Goal: Obtain resource: Obtain resource

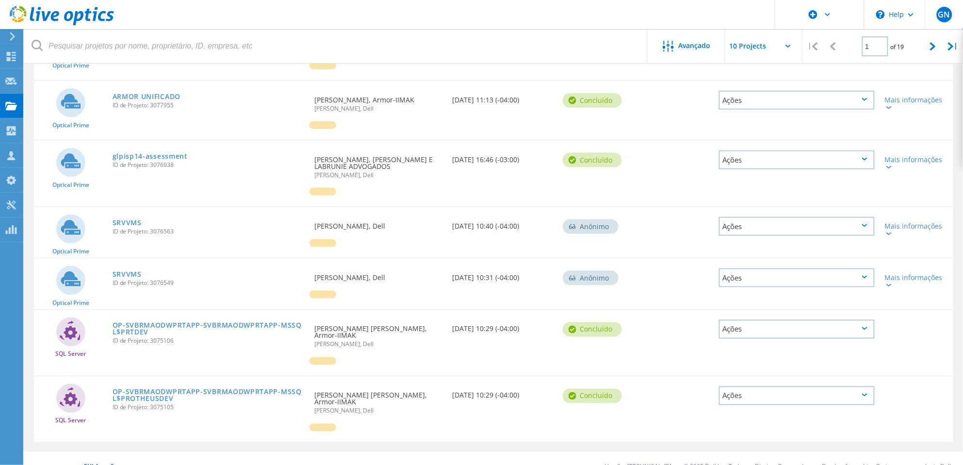
scroll to position [344, 0]
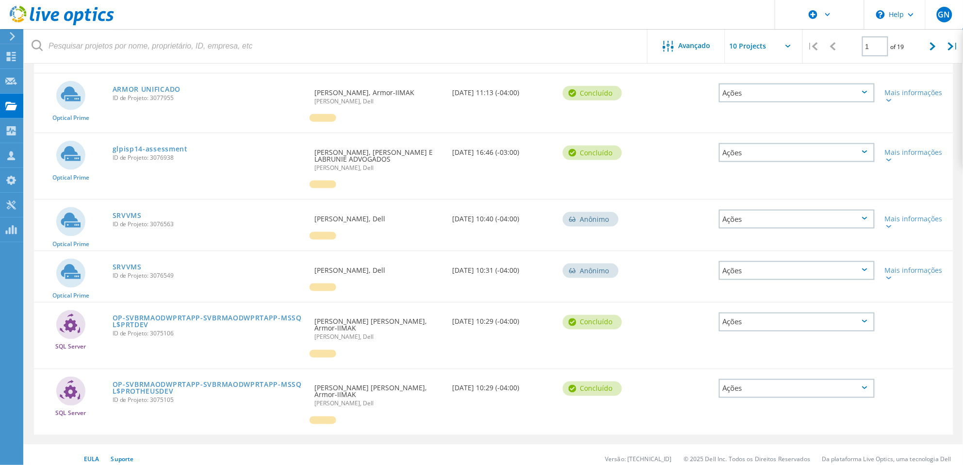
click at [70, 241] on span "Optical Prime" at bounding box center [70, 244] width 37 height 6
click at [926, 53] on div at bounding box center [933, 46] width 20 height 34
type input "2"
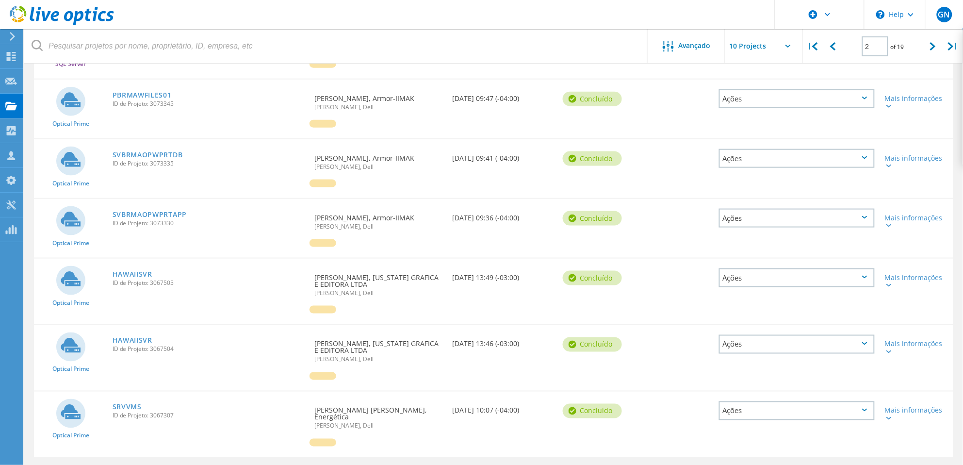
scroll to position [360, 0]
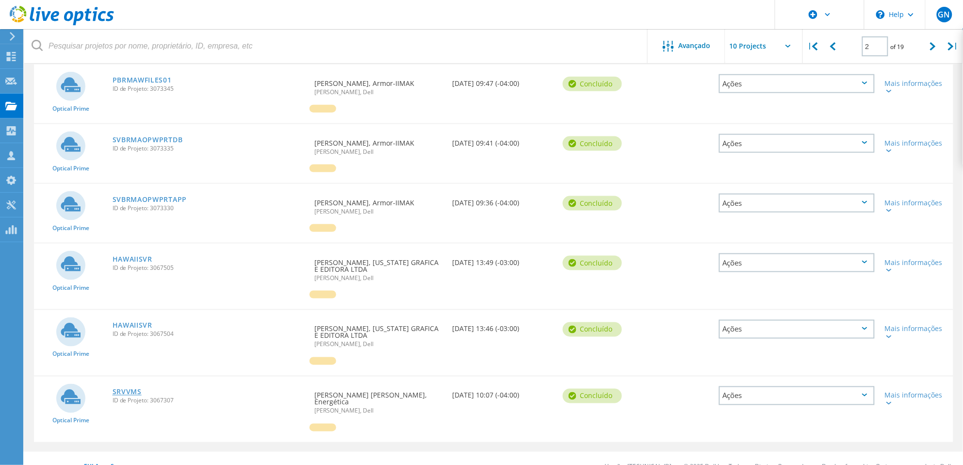
click at [132, 389] on link "SRVVMS" at bounding box center [127, 392] width 29 height 7
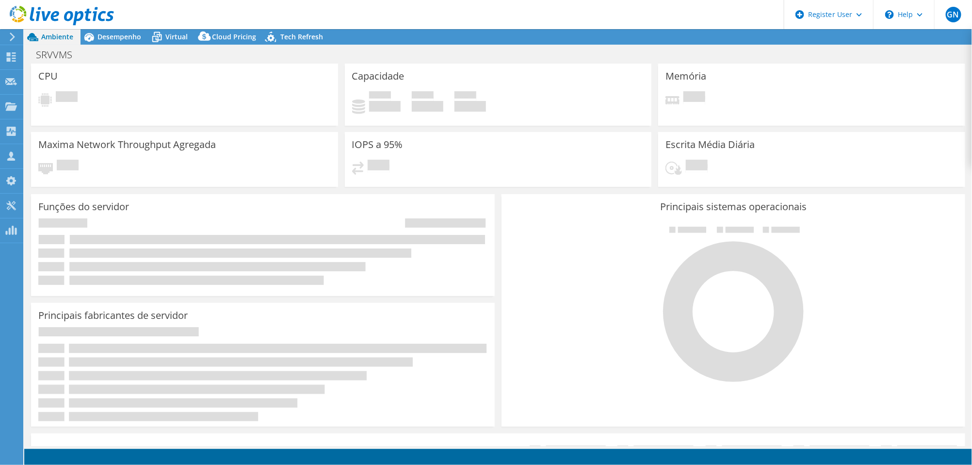
select select "SouthAmerica"
select select "BRL"
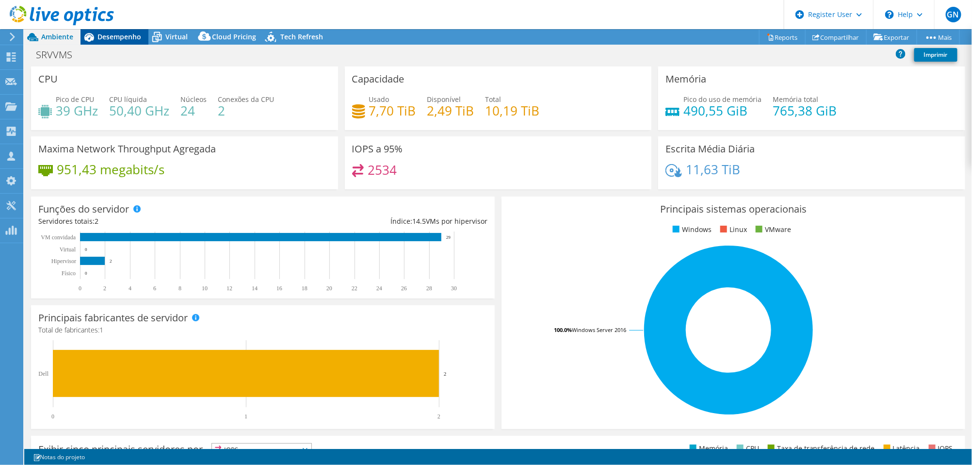
click at [119, 31] on div "Desempenho" at bounding box center [115, 37] width 68 height 16
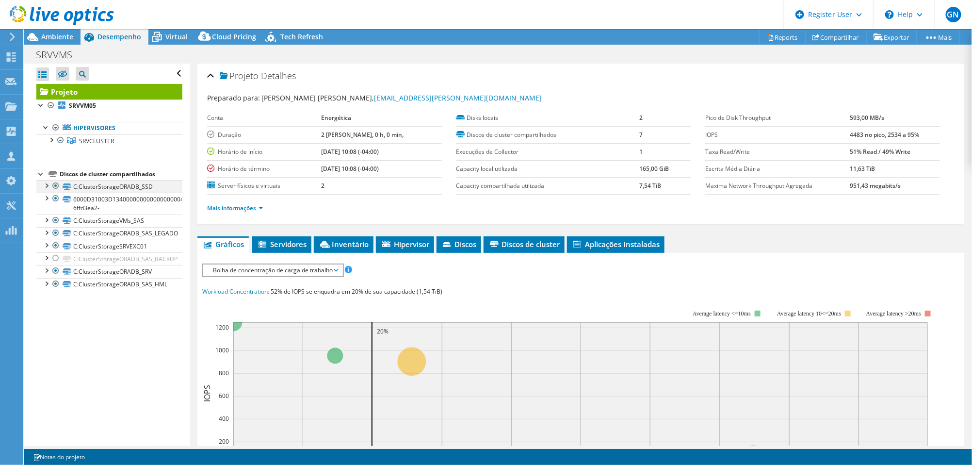
click at [58, 184] on div at bounding box center [56, 186] width 10 height 12
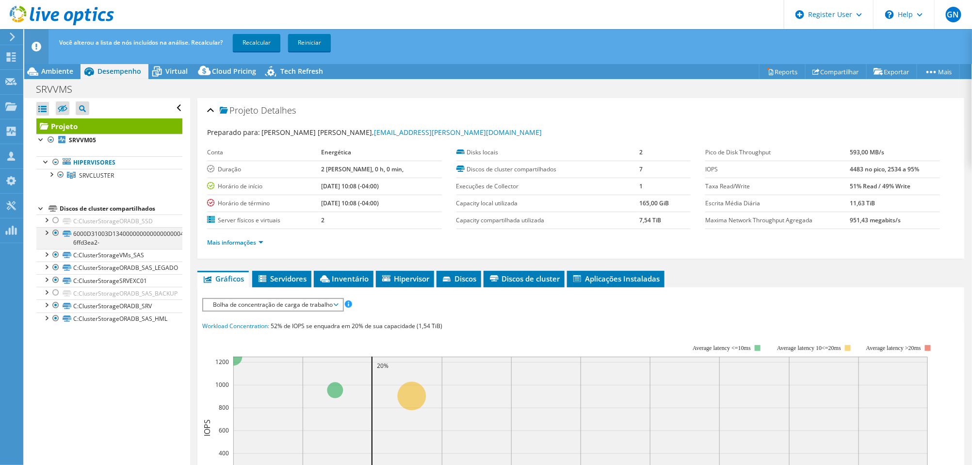
click at [56, 232] on div at bounding box center [56, 233] width 10 height 12
click at [56, 256] on div at bounding box center [56, 255] width 10 height 12
click at [56, 221] on div at bounding box center [56, 220] width 10 height 12
click at [262, 42] on link "Recalcular" at bounding box center [257, 42] width 48 height 17
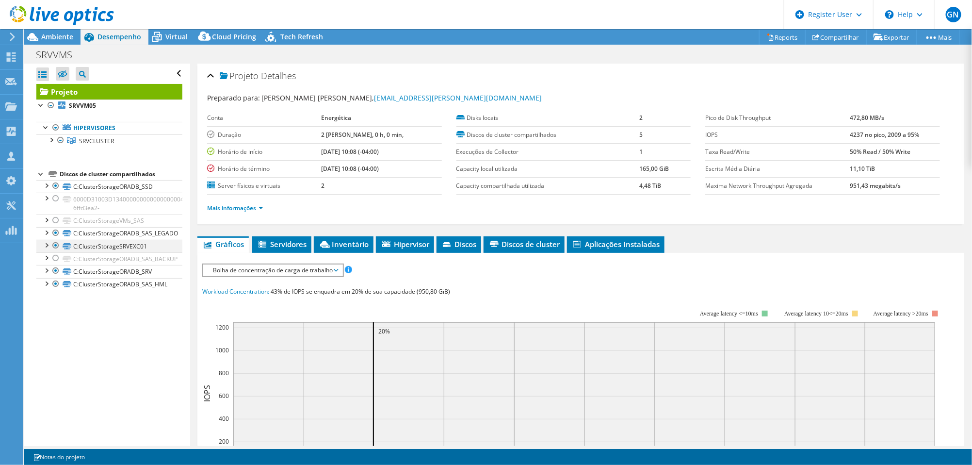
click at [55, 246] on div at bounding box center [56, 246] width 10 height 12
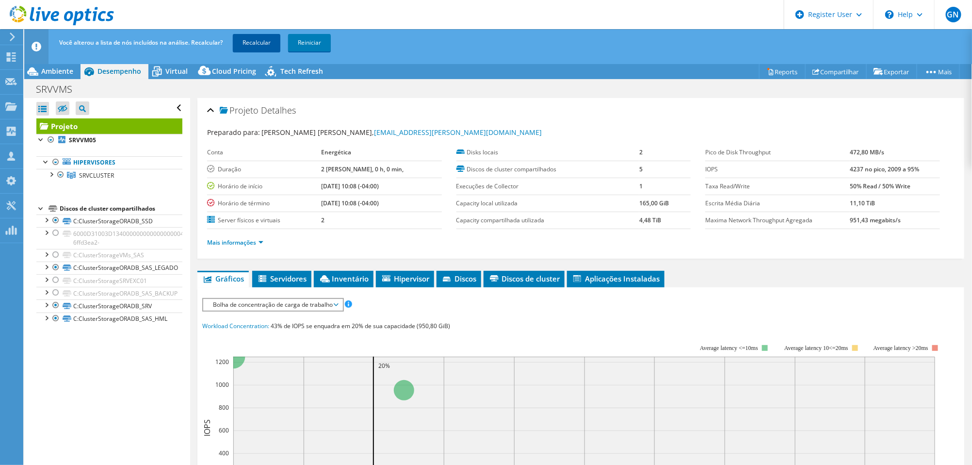
click at [249, 48] on link "Recalcular" at bounding box center [257, 42] width 48 height 17
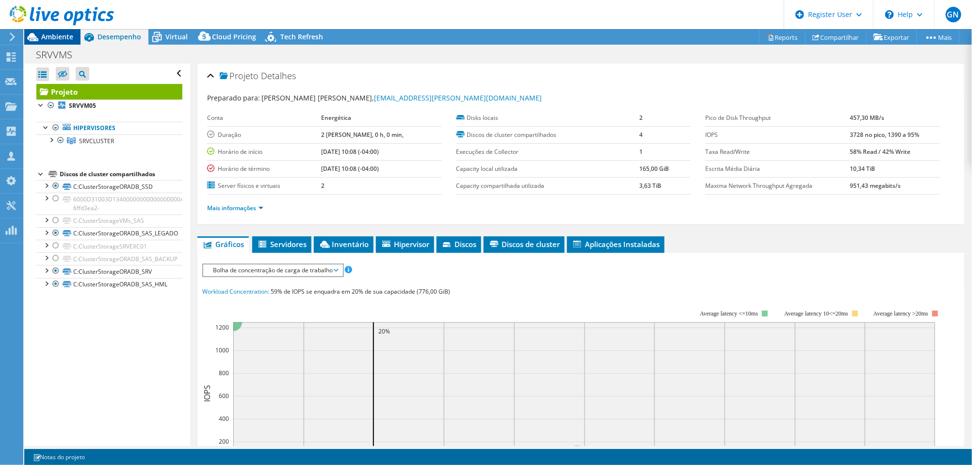
click at [66, 37] on span "Ambiente" at bounding box center [57, 36] width 32 height 9
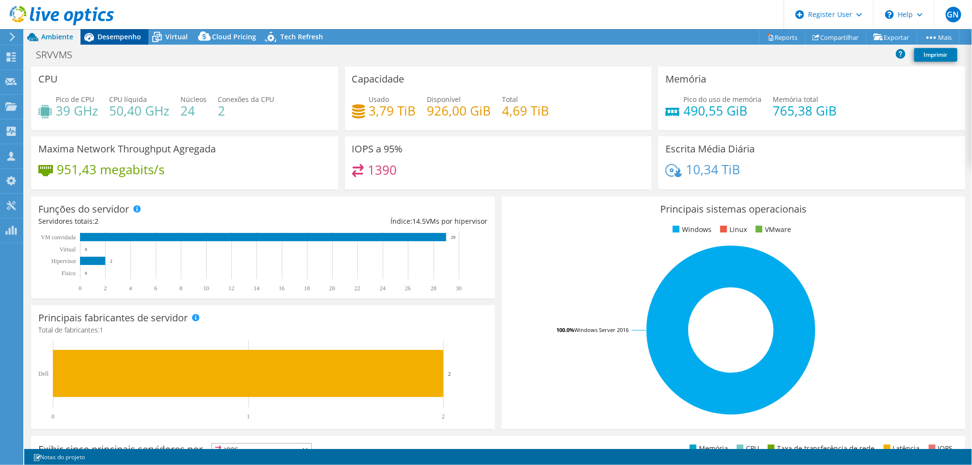
click at [129, 38] on span "Desempenho" at bounding box center [119, 36] width 44 height 9
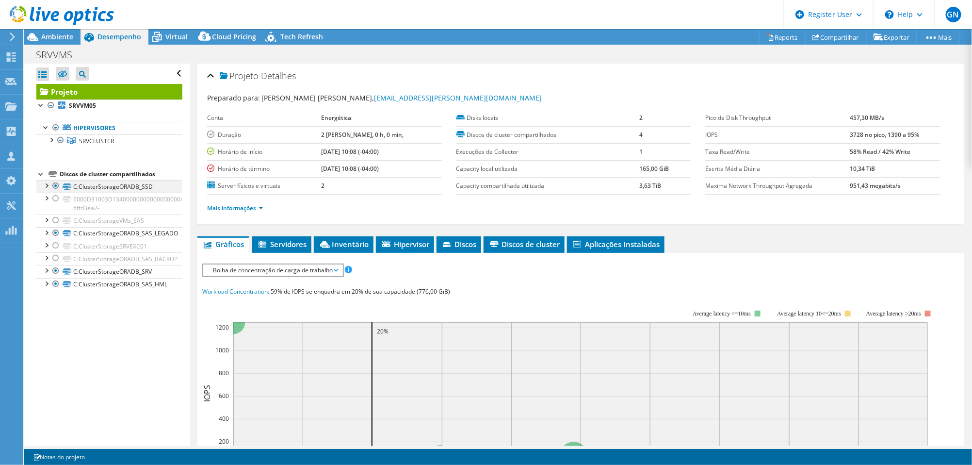
click at [48, 183] on div at bounding box center [46, 185] width 10 height 10
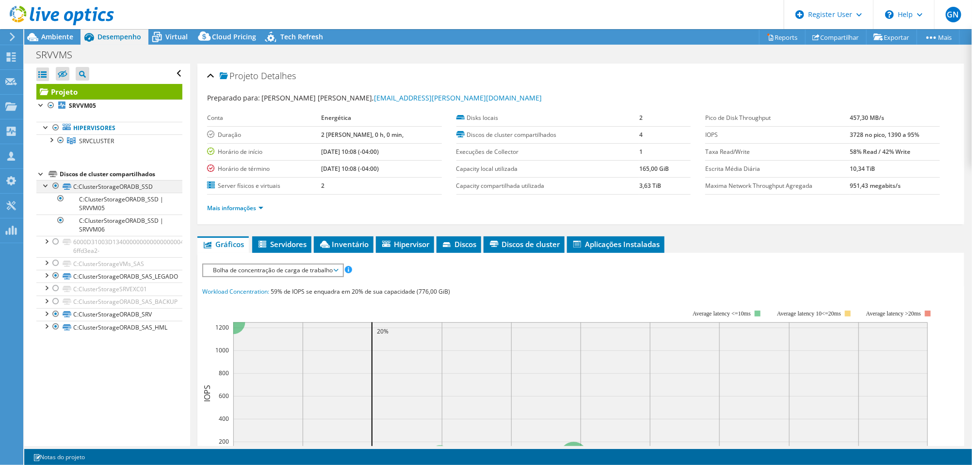
click at [48, 183] on div at bounding box center [46, 185] width 10 height 10
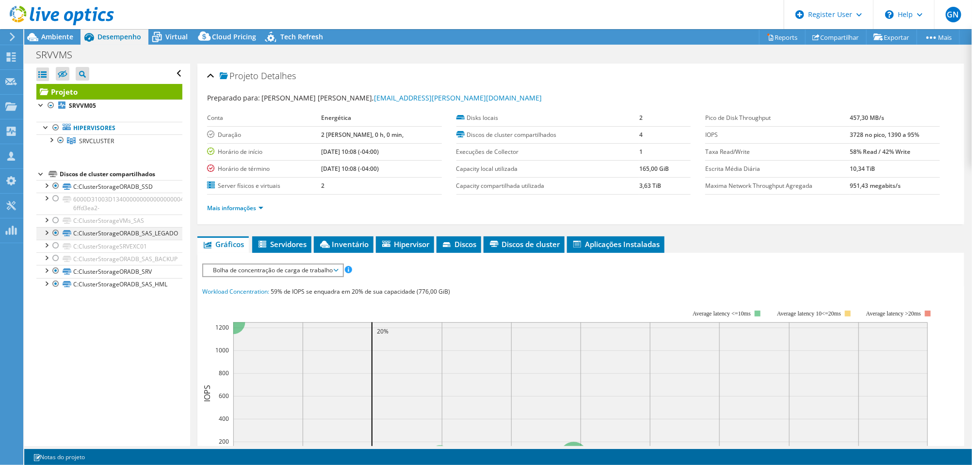
click at [48, 231] on div at bounding box center [46, 232] width 10 height 10
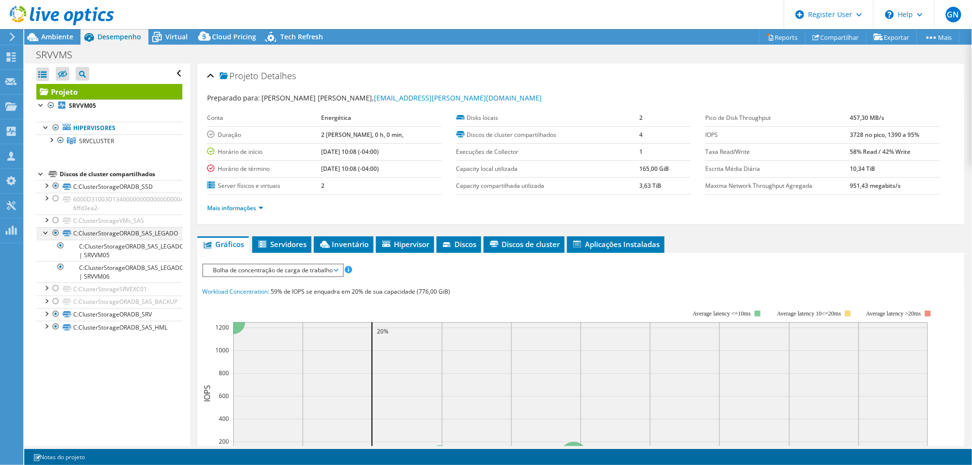
click at [47, 232] on div at bounding box center [46, 232] width 10 height 10
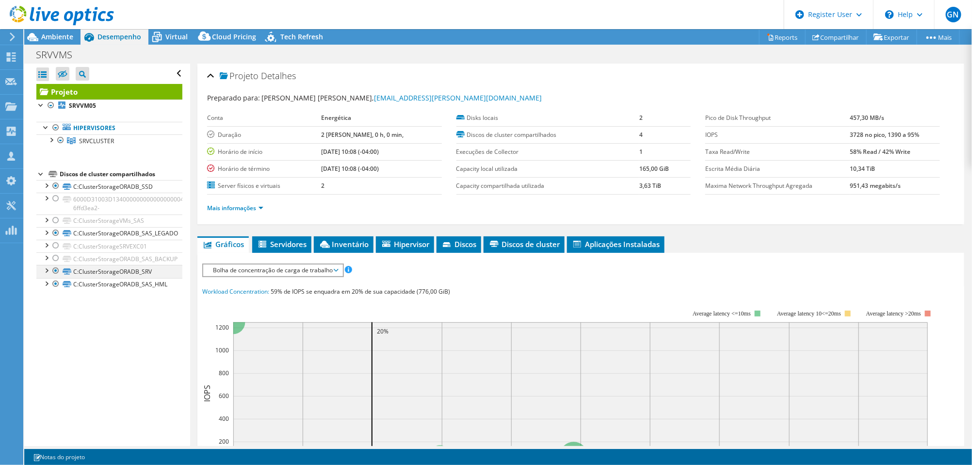
click at [48, 271] on div at bounding box center [46, 270] width 10 height 10
click at [45, 286] on div at bounding box center [46, 283] width 10 height 10
click at [354, 244] on span "Inventário" at bounding box center [344, 244] width 50 height 10
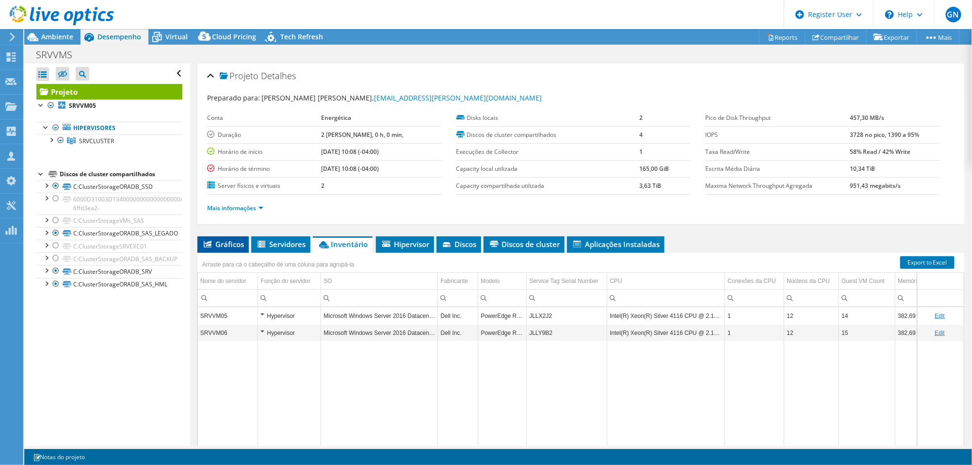
click at [236, 243] on span "Gráficos" at bounding box center [223, 244] width 42 height 10
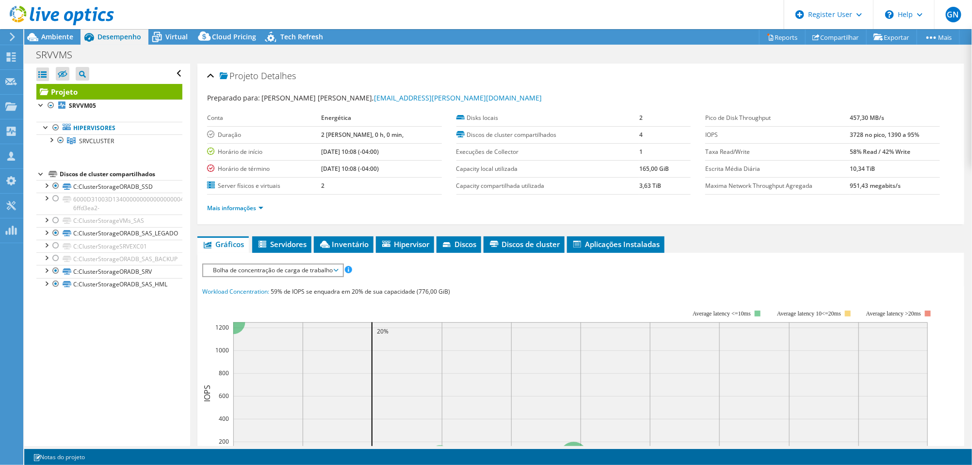
click at [137, 352] on div "Abrir Todos Fechar Todos Ocultar nós excluídos Filtro de árvore do projeto" at bounding box center [106, 255] width 165 height 382
click at [52, 139] on div at bounding box center [51, 139] width 10 height 10
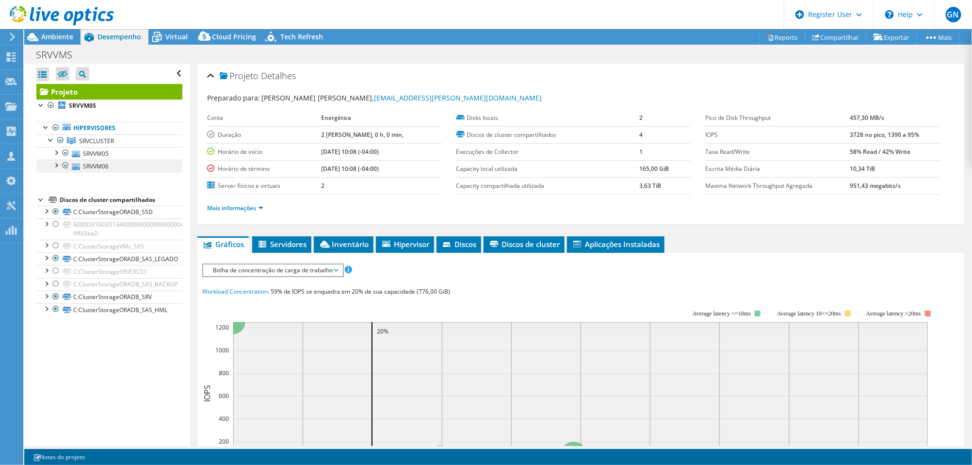
click at [56, 164] on div at bounding box center [56, 165] width 10 height 10
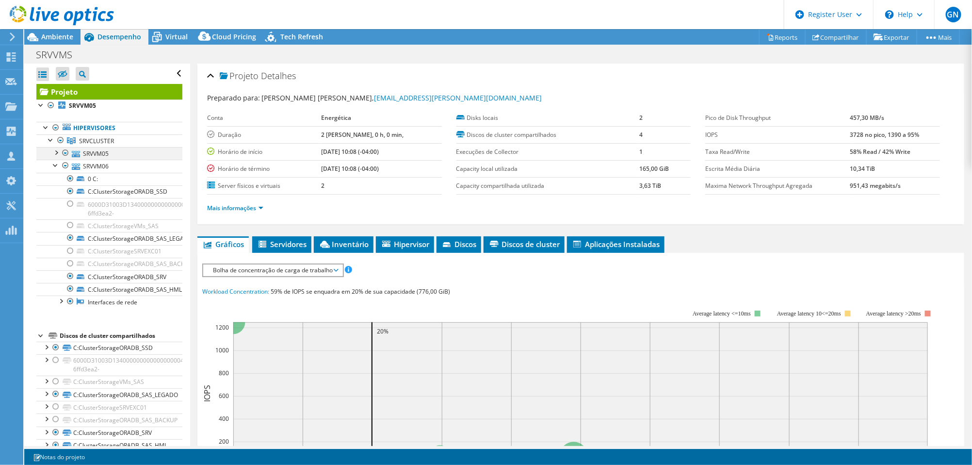
click at [56, 152] on div at bounding box center [56, 152] width 10 height 10
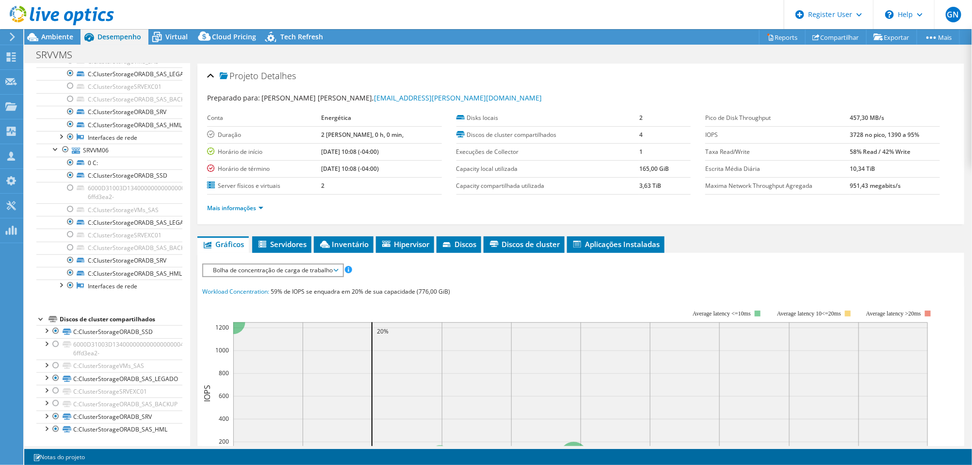
scroll to position [153, 0]
click at [297, 243] on span "Servidores" at bounding box center [281, 244] width 49 height 10
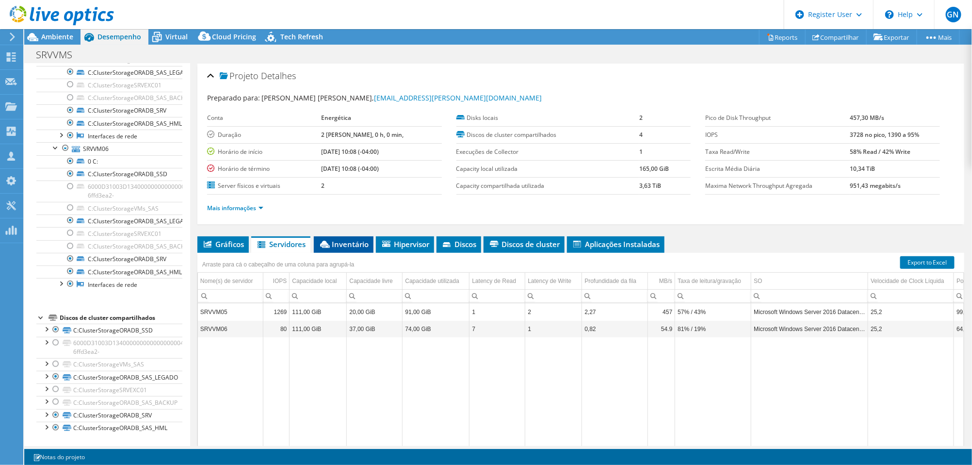
click at [359, 249] on li "Inventário" at bounding box center [344, 244] width 60 height 16
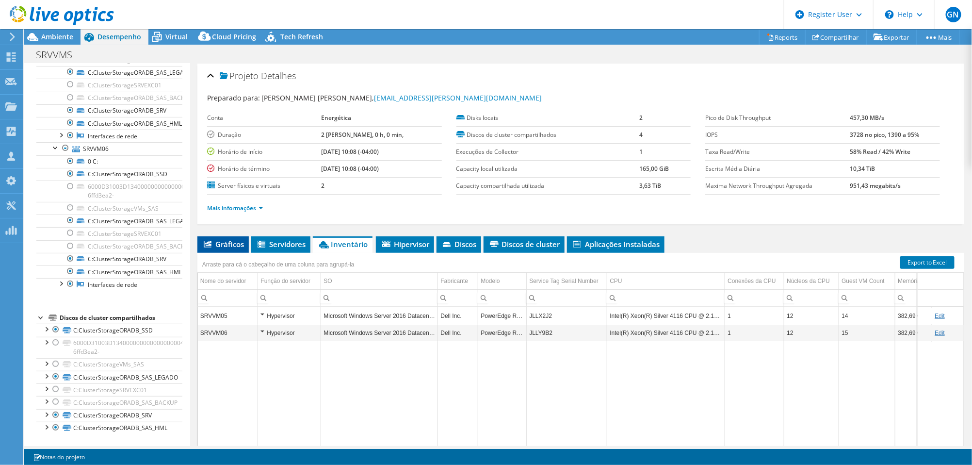
click at [234, 239] on span "Gráficos" at bounding box center [223, 244] width 42 height 10
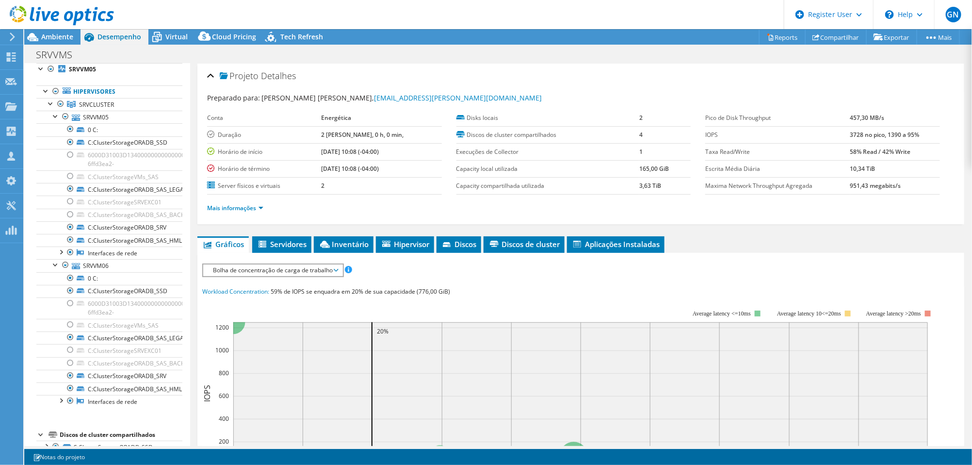
scroll to position [40, 0]
click at [72, 289] on div at bounding box center [70, 287] width 10 height 12
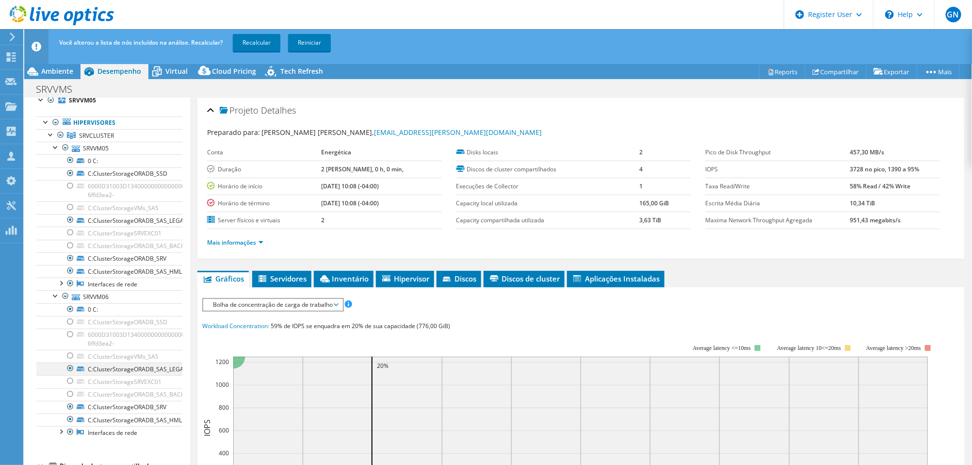
click at [70, 368] on div at bounding box center [70, 368] width 10 height 12
click at [71, 407] on div at bounding box center [70, 407] width 10 height 12
click at [71, 420] on div at bounding box center [70, 419] width 10 height 12
click at [59, 430] on div at bounding box center [61, 431] width 10 height 10
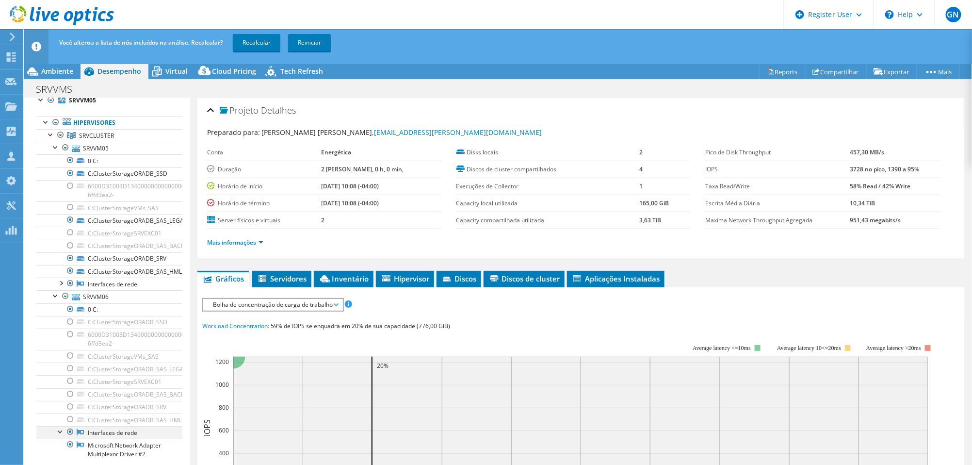
click at [71, 431] on div at bounding box center [70, 432] width 10 height 12
click at [270, 36] on link "Recalcular" at bounding box center [257, 42] width 48 height 17
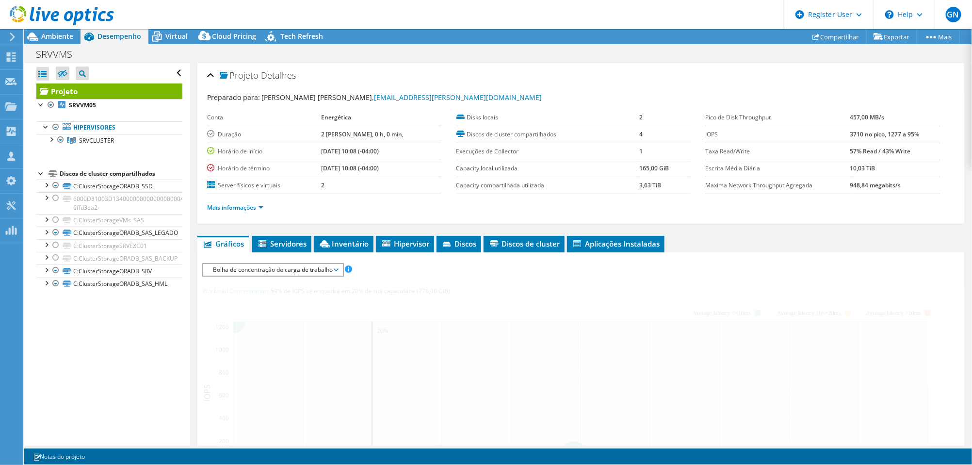
scroll to position [0, 0]
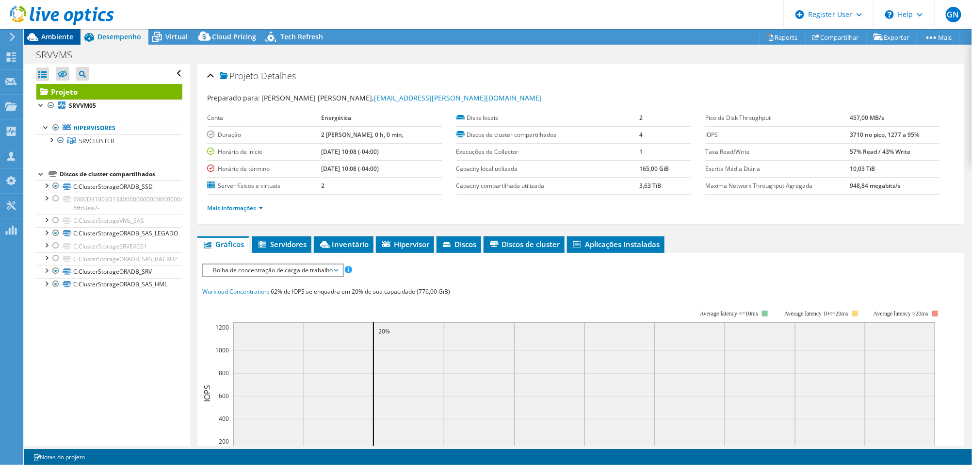
click at [71, 39] on span "Ambiente" at bounding box center [57, 36] width 32 height 9
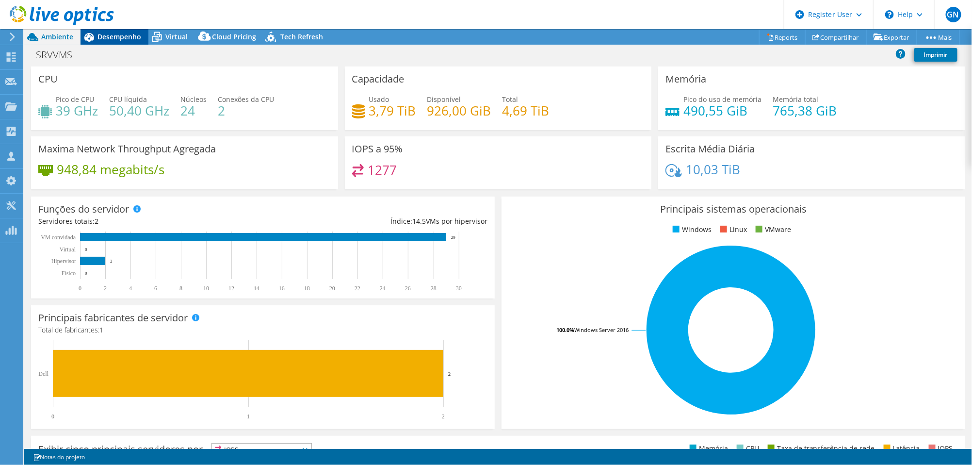
click at [134, 35] on span "Desempenho" at bounding box center [119, 36] width 44 height 9
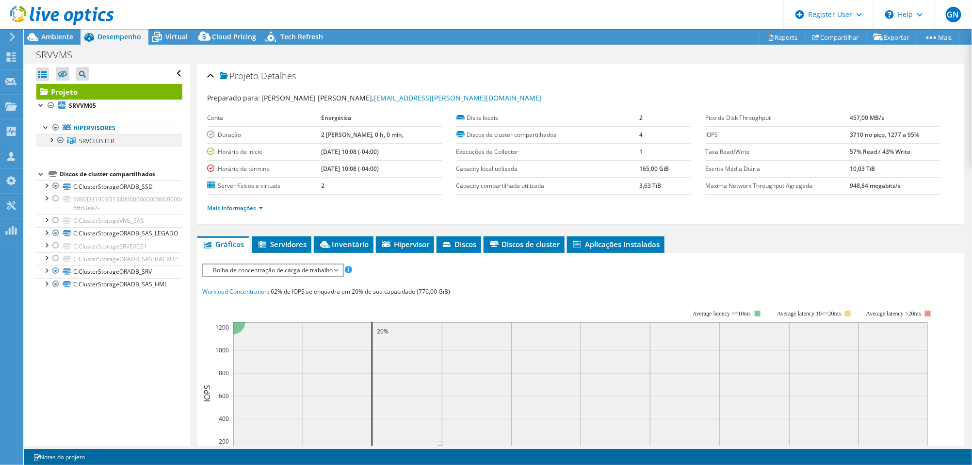
click at [52, 140] on div at bounding box center [51, 139] width 10 height 10
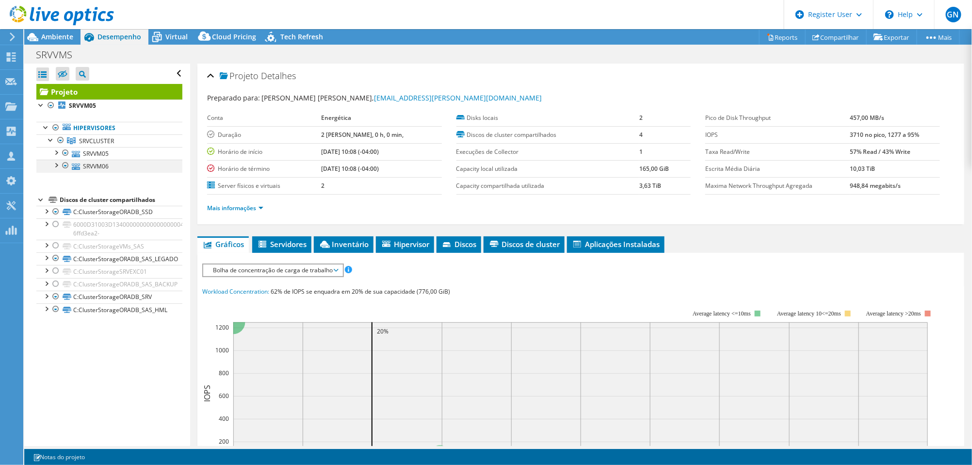
click at [56, 163] on div at bounding box center [56, 165] width 10 height 10
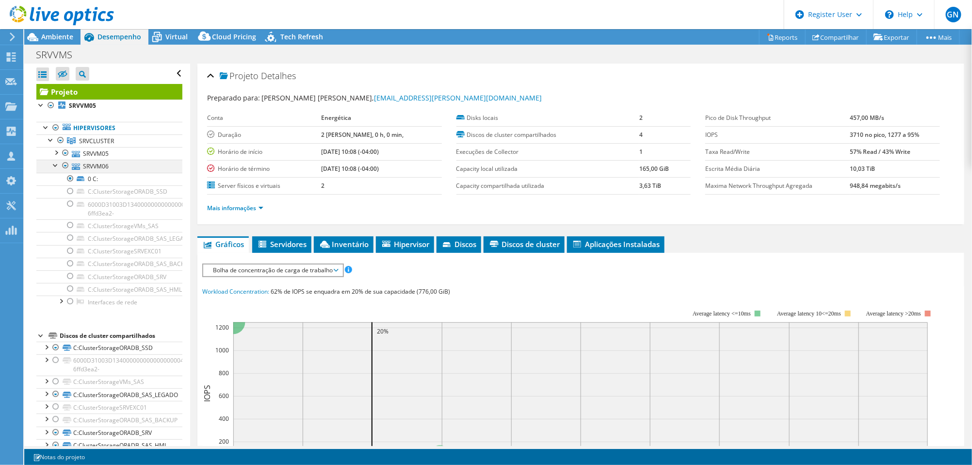
click at [56, 163] on div at bounding box center [56, 165] width 10 height 10
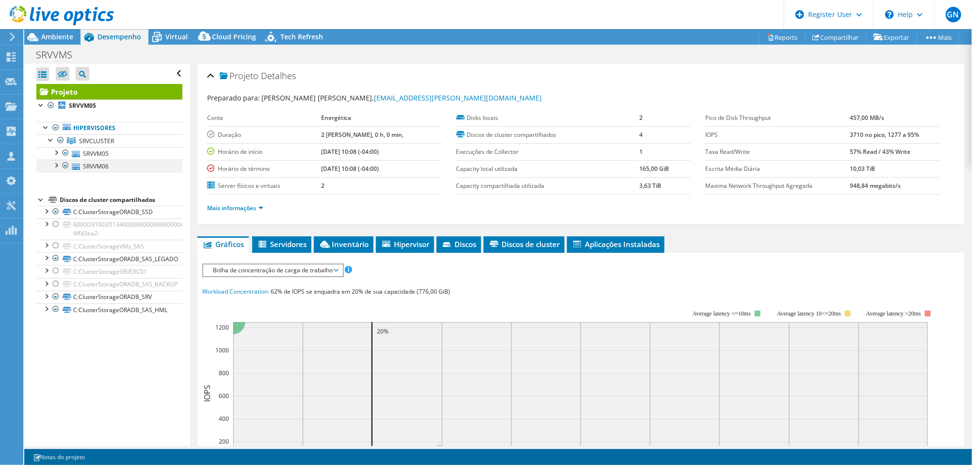
click at [56, 163] on div at bounding box center [56, 165] width 10 height 10
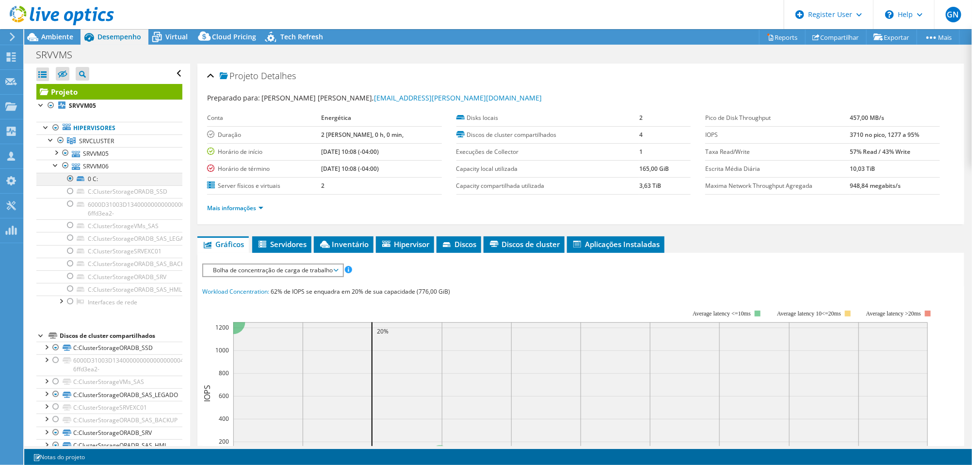
click at [71, 177] on div at bounding box center [70, 179] width 10 height 12
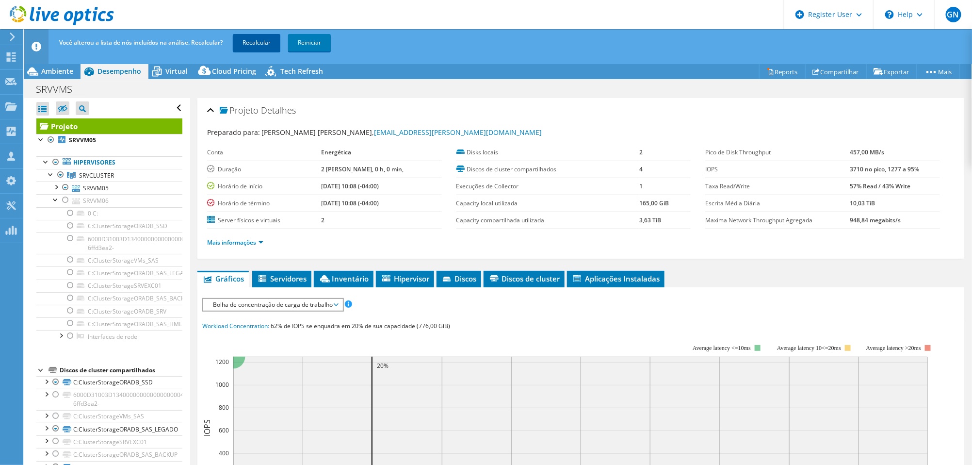
click at [259, 45] on link "Recalcular" at bounding box center [257, 42] width 48 height 17
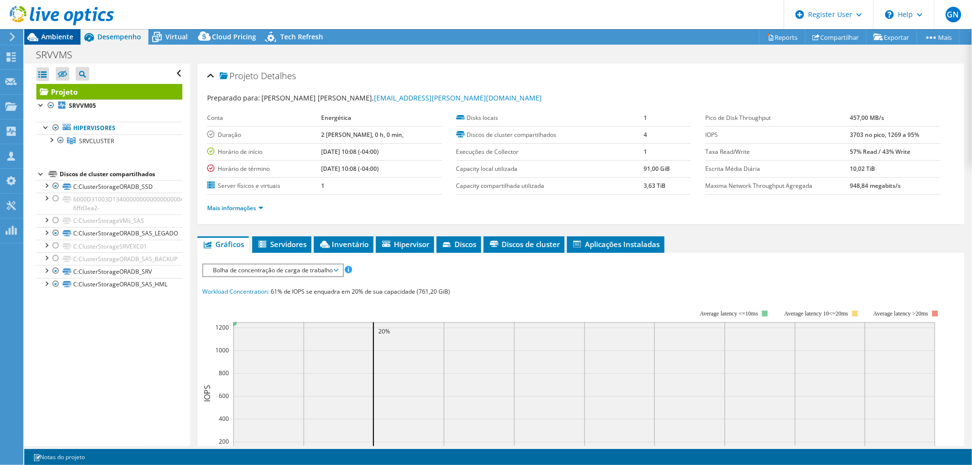
click at [68, 44] on div "Ambiente" at bounding box center [52, 37] width 56 height 16
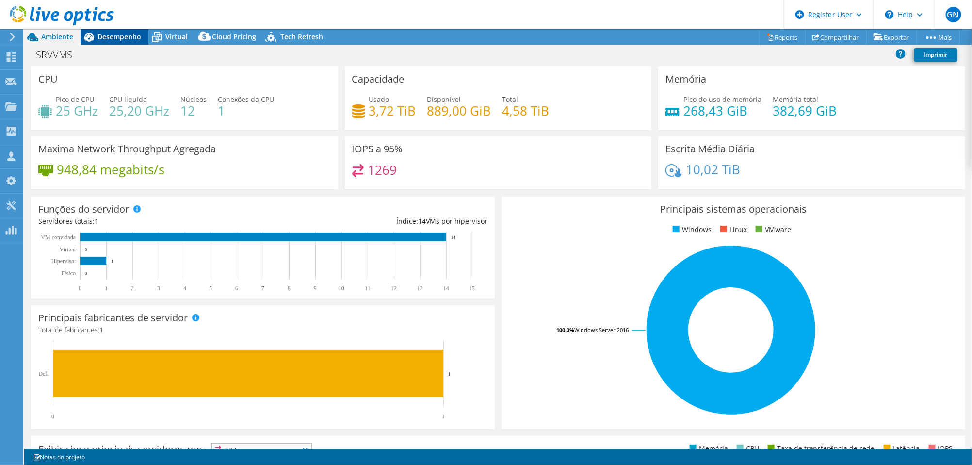
click at [123, 41] on div "Desempenho" at bounding box center [115, 37] width 68 height 16
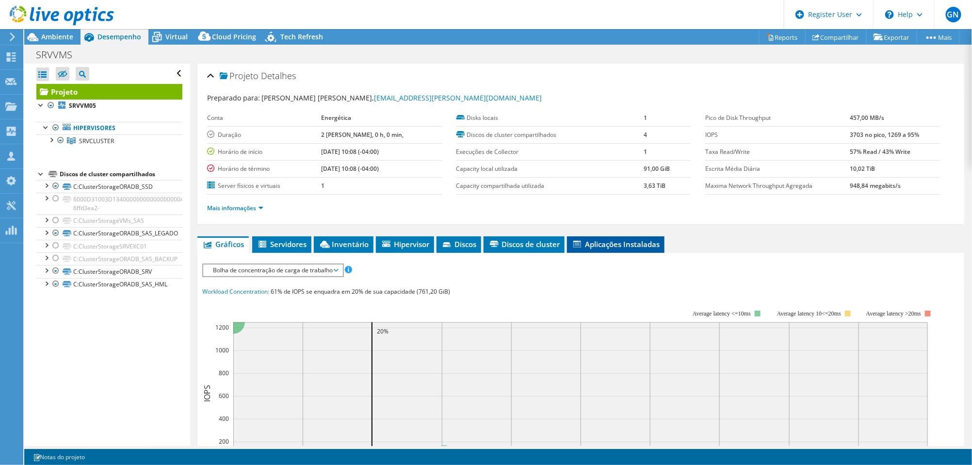
click at [599, 241] on span "Aplicações Instaladas" at bounding box center [616, 244] width 88 height 10
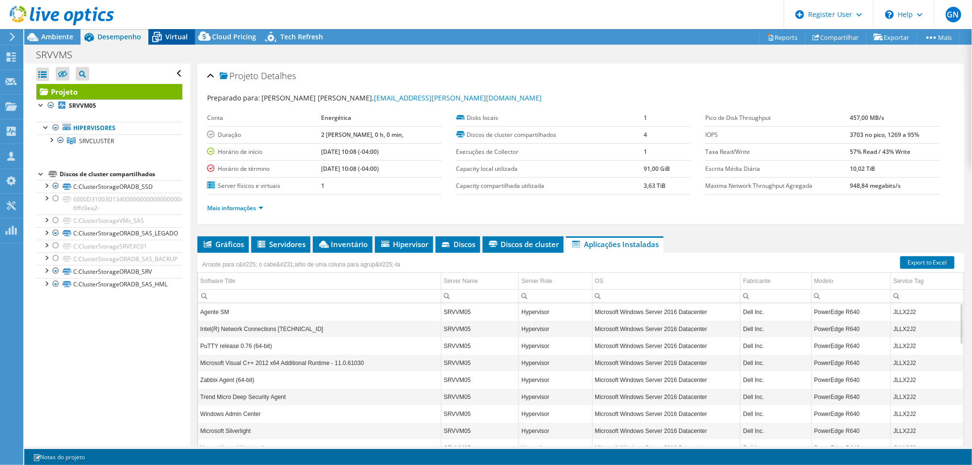
click at [177, 32] on span "Virtual" at bounding box center [176, 36] width 22 height 9
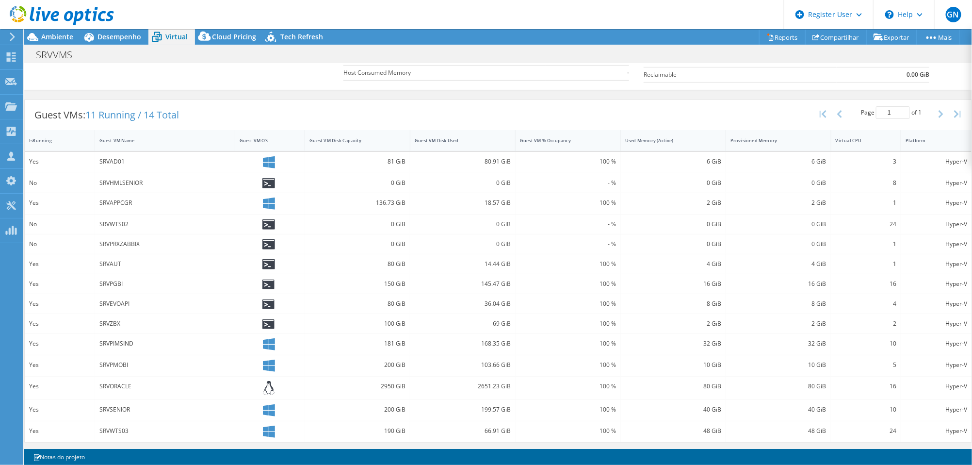
scroll to position [157, 0]
click at [77, 35] on div "Ambiente" at bounding box center [52, 37] width 56 height 16
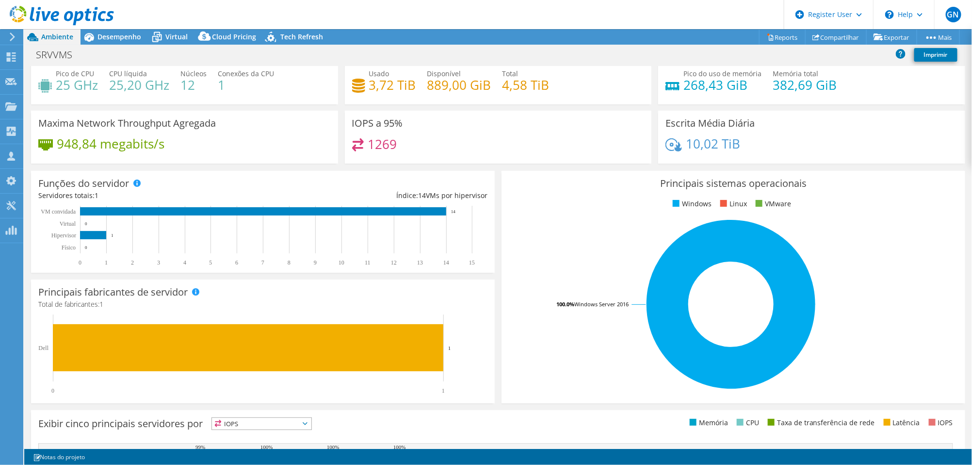
scroll to position [0, 0]
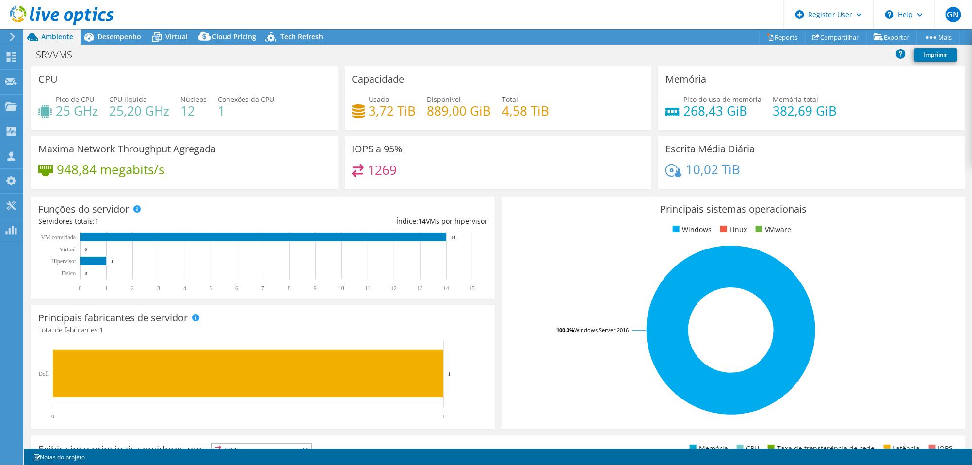
click at [106, 25] on link at bounding box center [62, 23] width 104 height 8
click at [105, 31] on div at bounding box center [57, 16] width 114 height 32
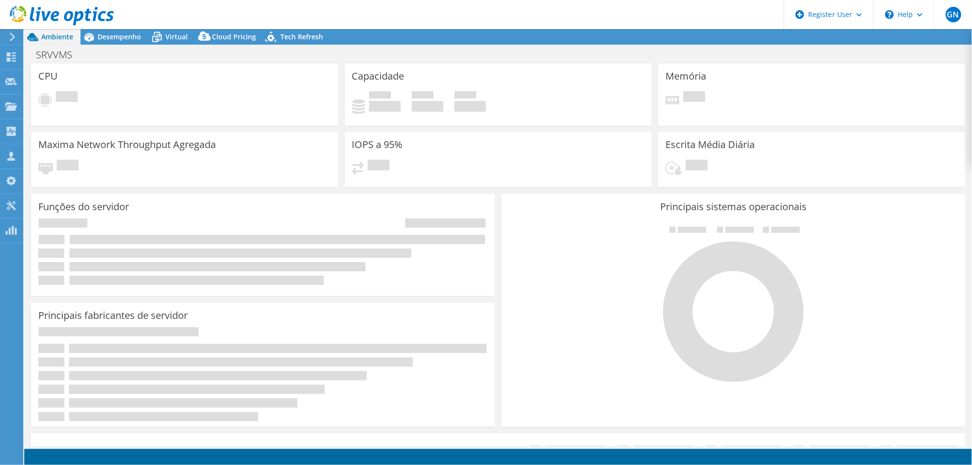
select select "SouthAmerica"
select select "USD"
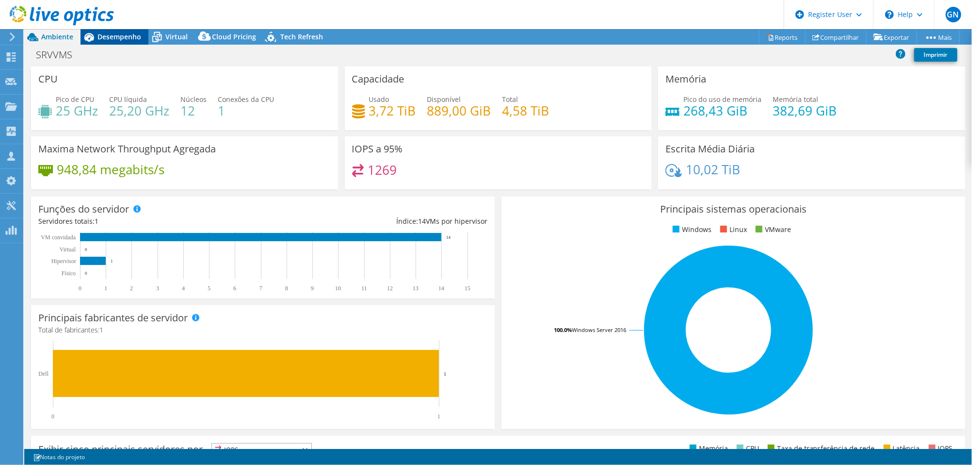
click at [117, 40] on span "Desempenho" at bounding box center [119, 36] width 44 height 9
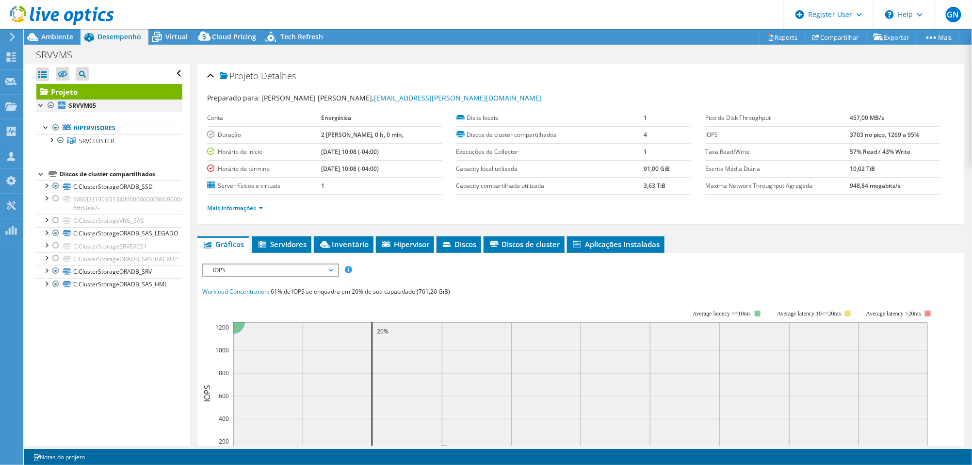
click at [53, 102] on div at bounding box center [51, 105] width 10 height 12
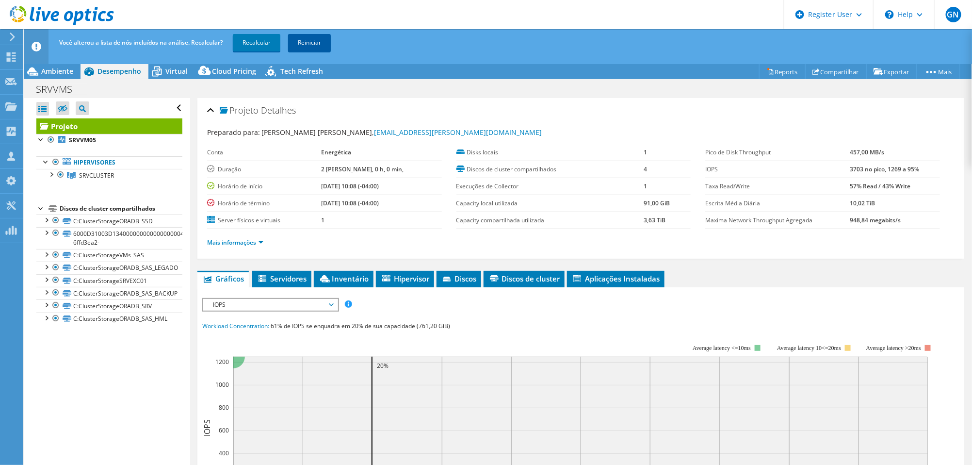
click at [307, 44] on link "Reiniciar" at bounding box center [309, 42] width 43 height 17
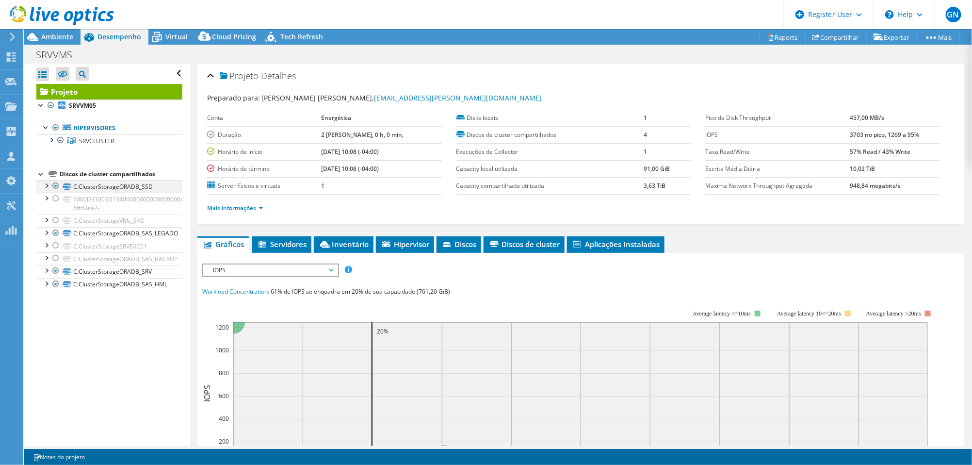
click at [57, 185] on div at bounding box center [56, 186] width 10 height 12
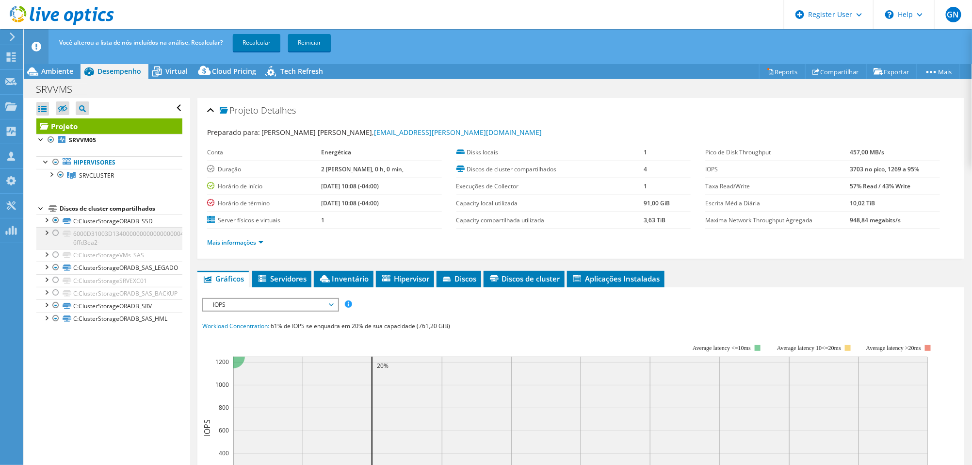
click at [54, 232] on div at bounding box center [56, 233] width 10 height 12
click at [54, 257] on div at bounding box center [56, 255] width 10 height 12
click at [55, 279] on div at bounding box center [56, 280] width 10 height 12
click at [55, 292] on div at bounding box center [56, 293] width 10 height 12
click at [264, 42] on link "Recalcular" at bounding box center [257, 42] width 48 height 17
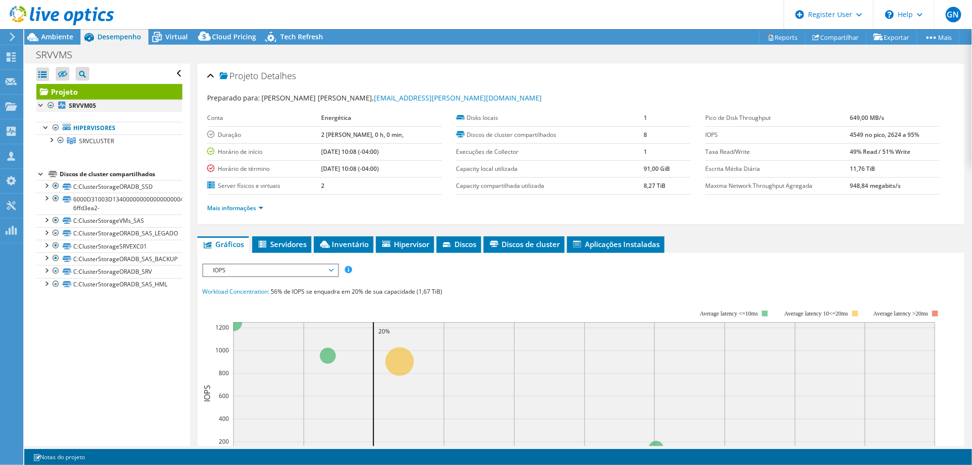
click at [49, 106] on div at bounding box center [51, 105] width 10 height 12
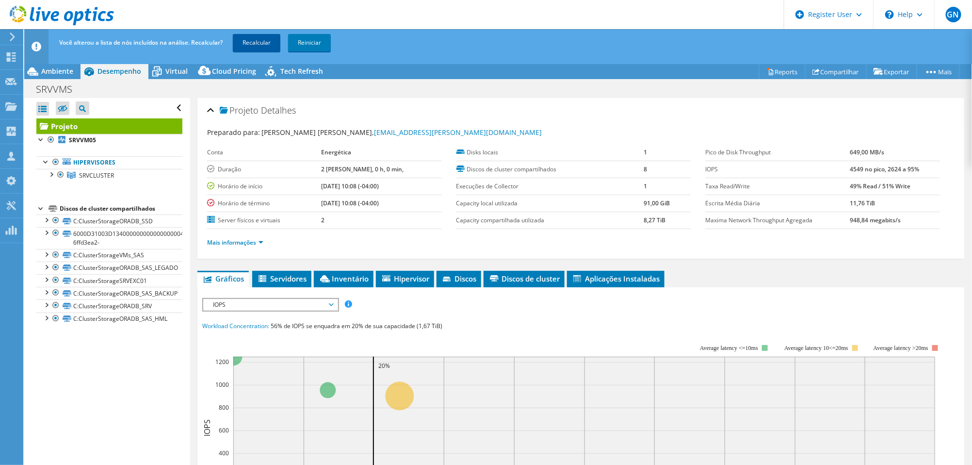
click at [260, 38] on link "Recalcular" at bounding box center [257, 42] width 48 height 17
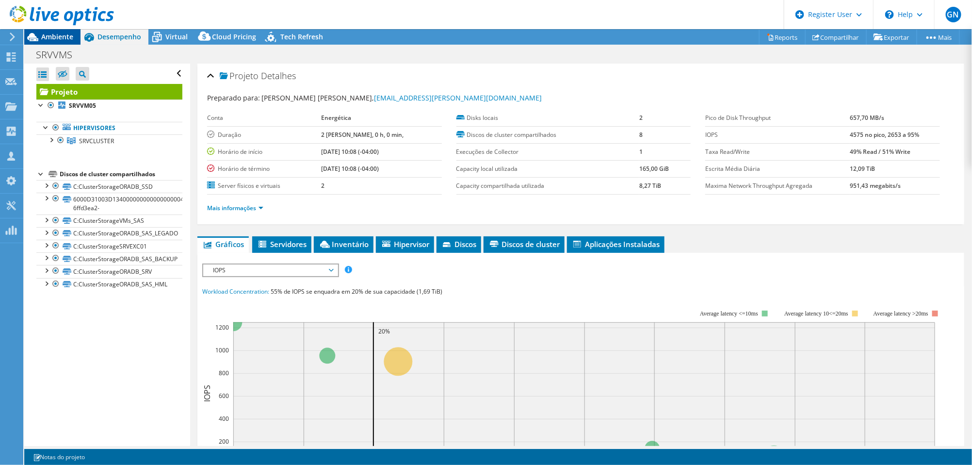
click at [60, 33] on span "Ambiente" at bounding box center [57, 36] width 32 height 9
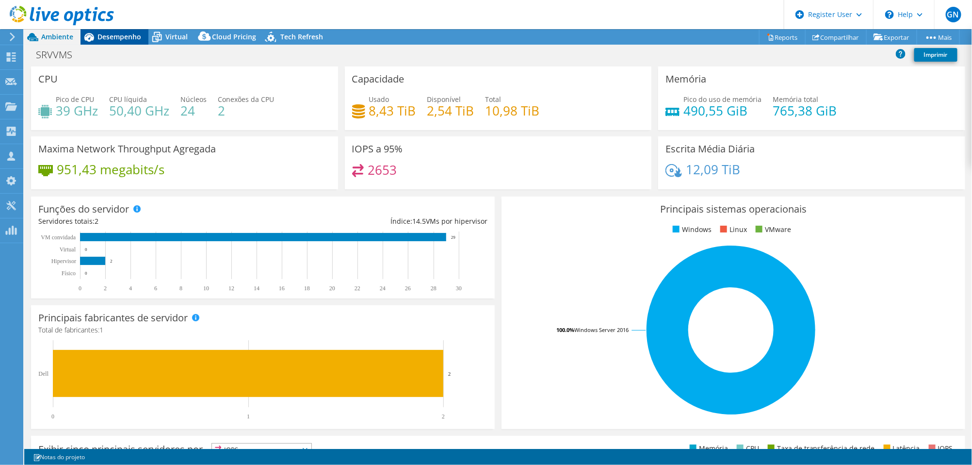
click at [129, 40] on span "Desempenho" at bounding box center [119, 36] width 44 height 9
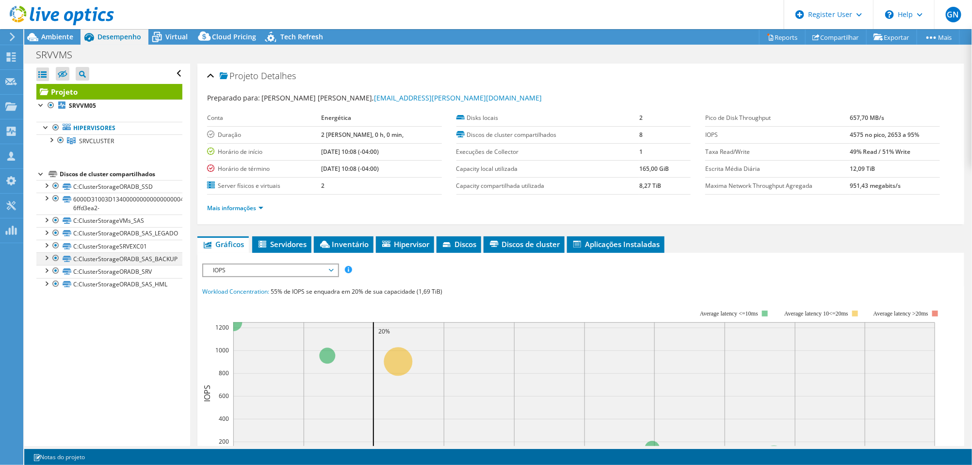
click at [55, 258] on div at bounding box center [56, 258] width 10 height 12
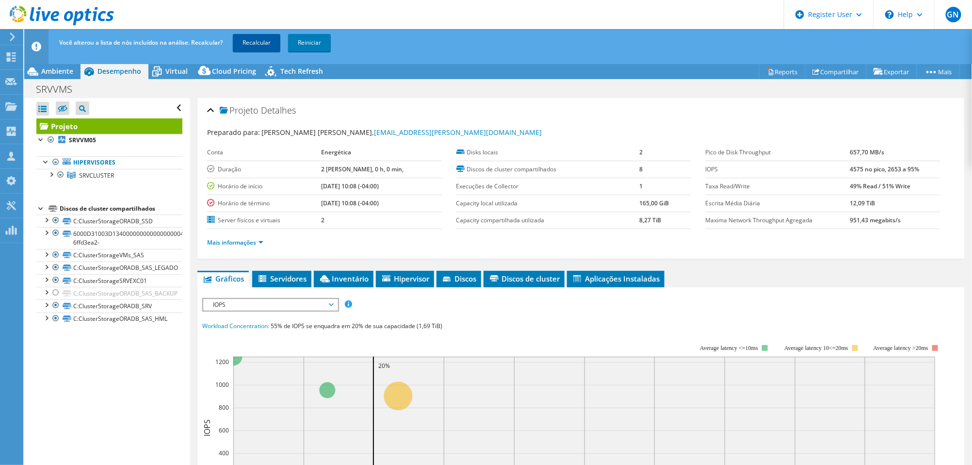
click at [262, 44] on link "Recalcular" at bounding box center [257, 42] width 48 height 17
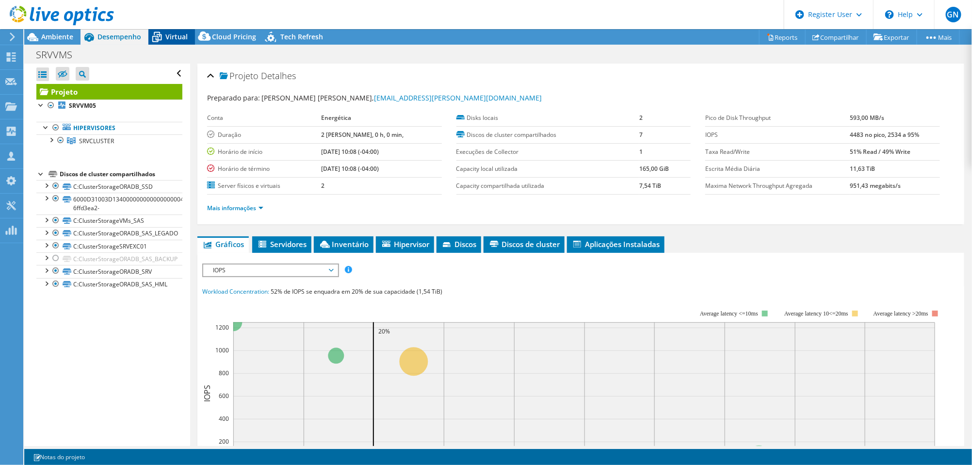
click at [168, 35] on span "Virtual" at bounding box center [176, 36] width 22 height 9
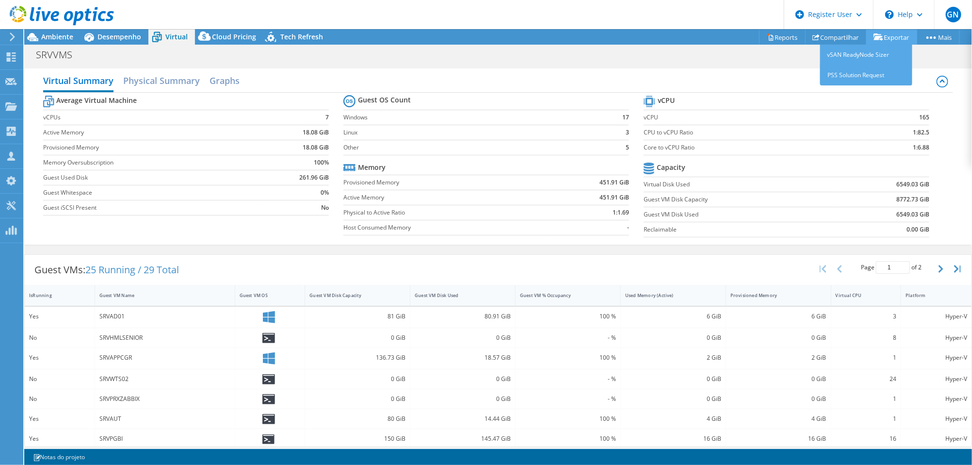
click at [896, 33] on link "Exportar" at bounding box center [891, 37] width 51 height 15
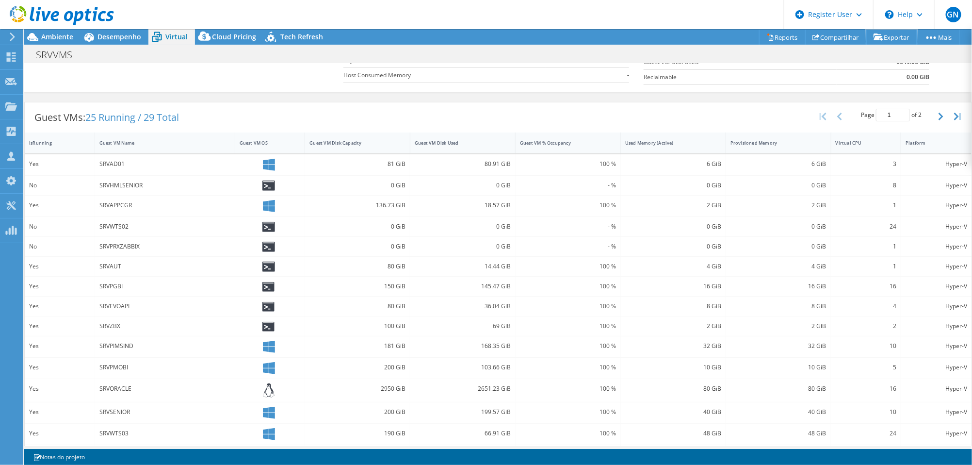
scroll to position [179, 0]
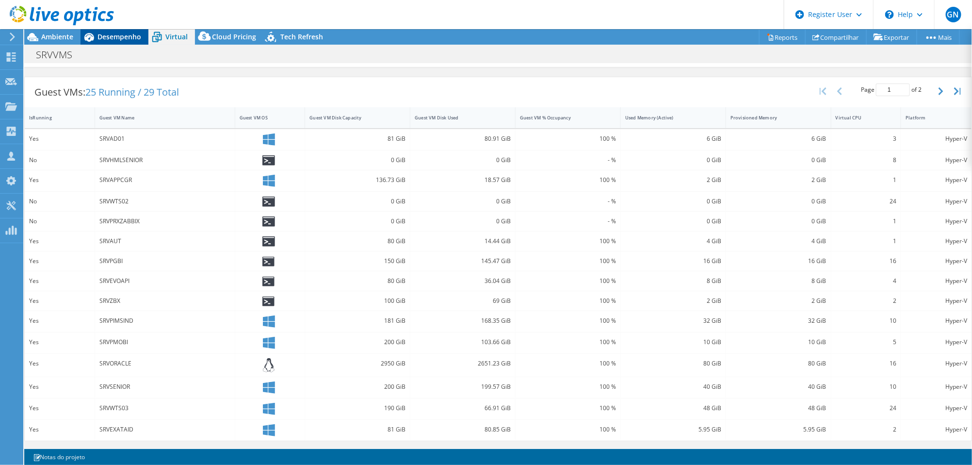
click at [132, 37] on span "Desempenho" at bounding box center [119, 36] width 44 height 9
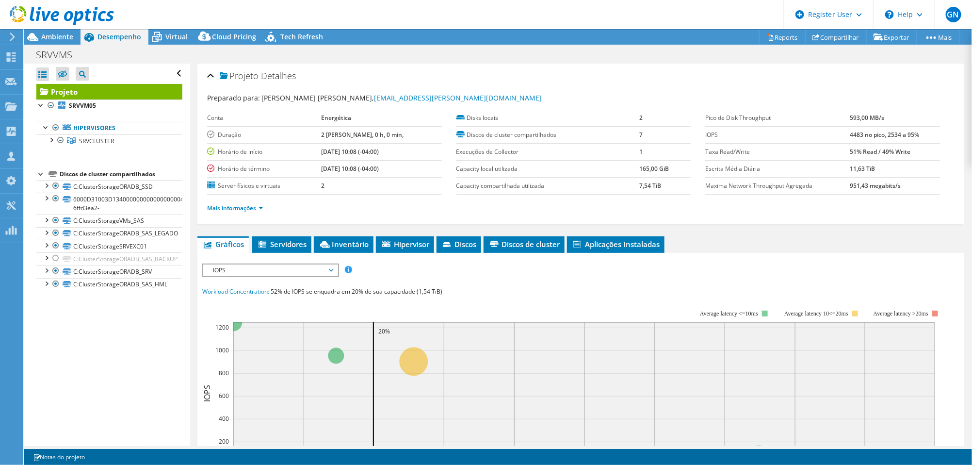
scroll to position [0, 0]
click at [165, 35] on span "Virtual" at bounding box center [176, 36] width 22 height 9
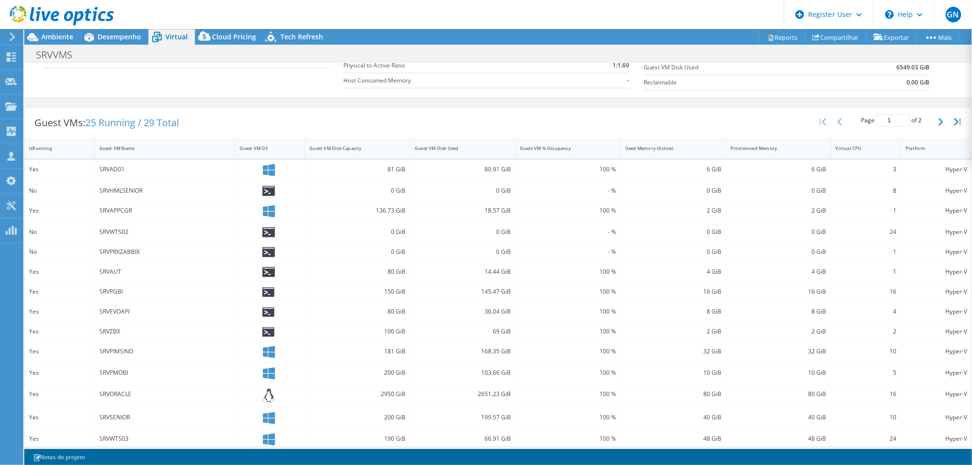
scroll to position [179, 0]
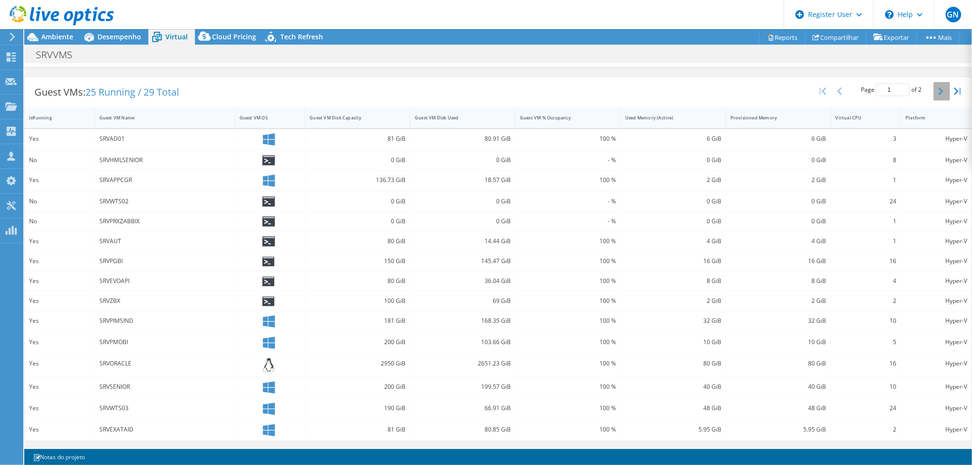
click at [934, 88] on button "button" at bounding box center [942, 91] width 16 height 18
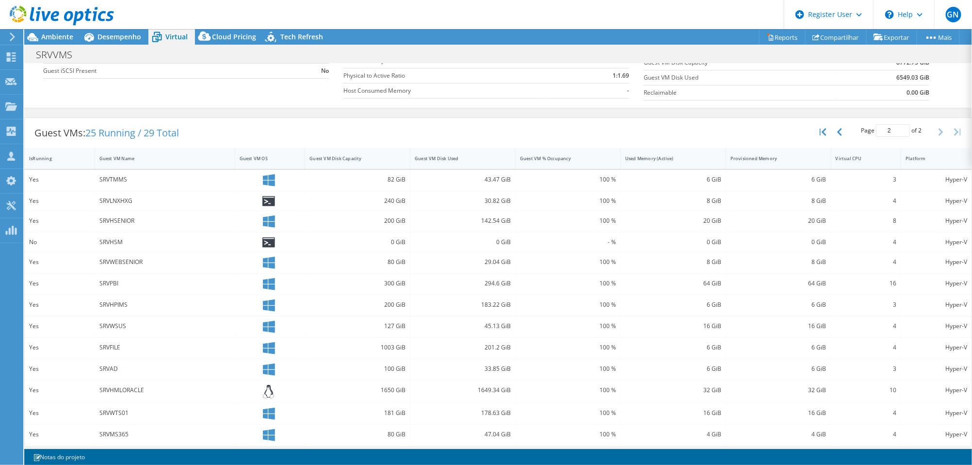
scroll to position [164, 0]
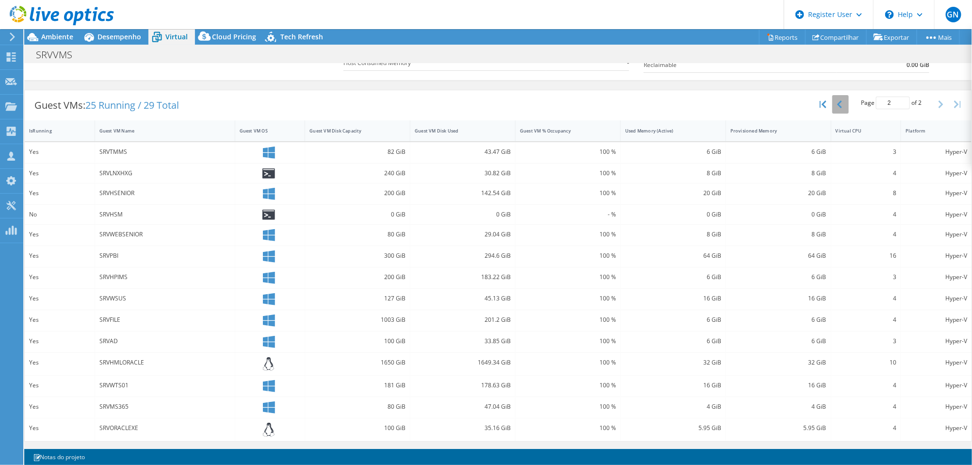
click at [832, 103] on button "button" at bounding box center [840, 104] width 16 height 18
type input "1"
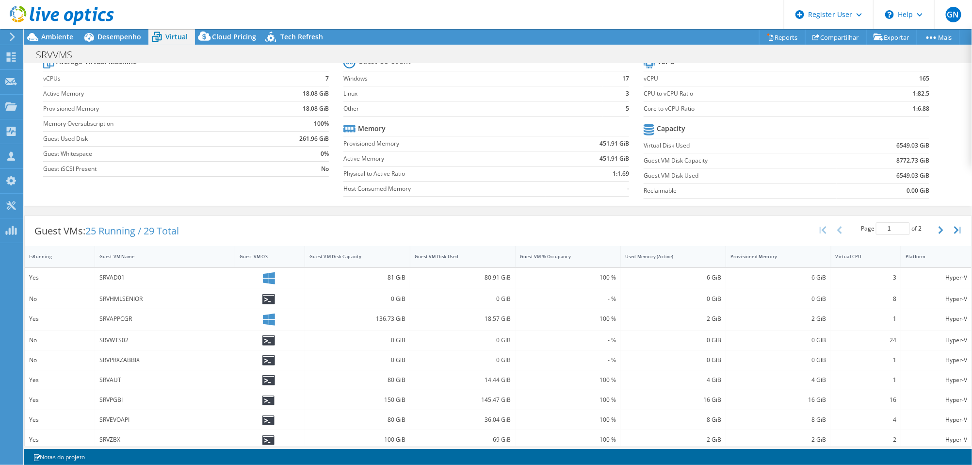
scroll to position [0, 0]
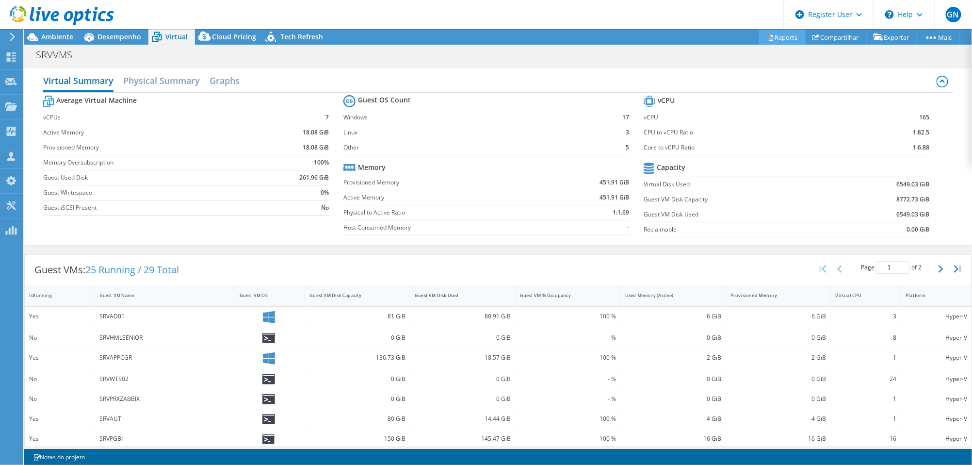
click at [780, 36] on link "Reports" at bounding box center [782, 37] width 47 height 15
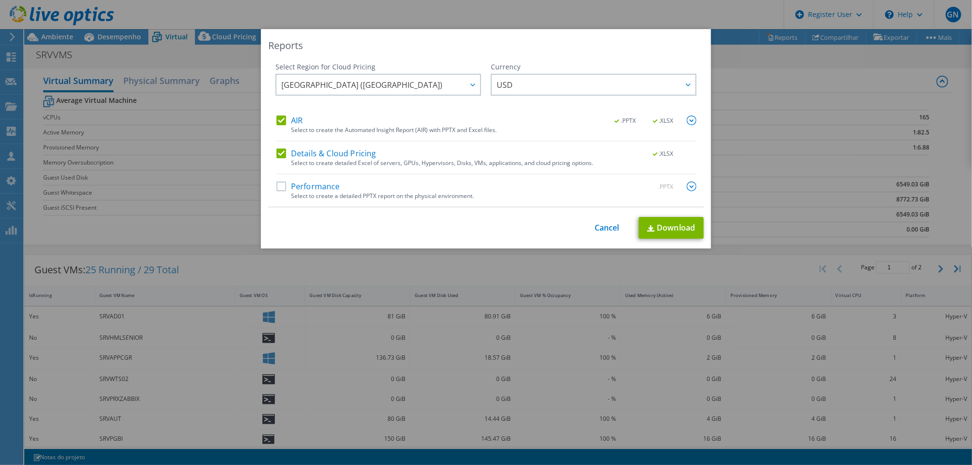
click at [277, 185] on label "Performance" at bounding box center [308, 186] width 64 height 10
click at [0, 0] on input "Performance" at bounding box center [0, 0] width 0 height 0
click at [671, 231] on link "Download" at bounding box center [671, 228] width 65 height 22
click at [598, 226] on link "Cancel" at bounding box center [607, 227] width 25 height 9
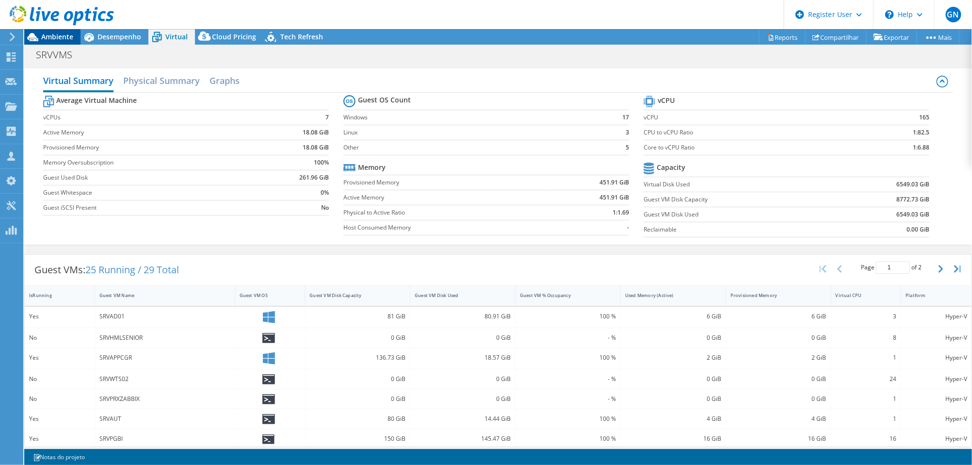
click at [65, 36] on span "Ambiente" at bounding box center [57, 36] width 32 height 9
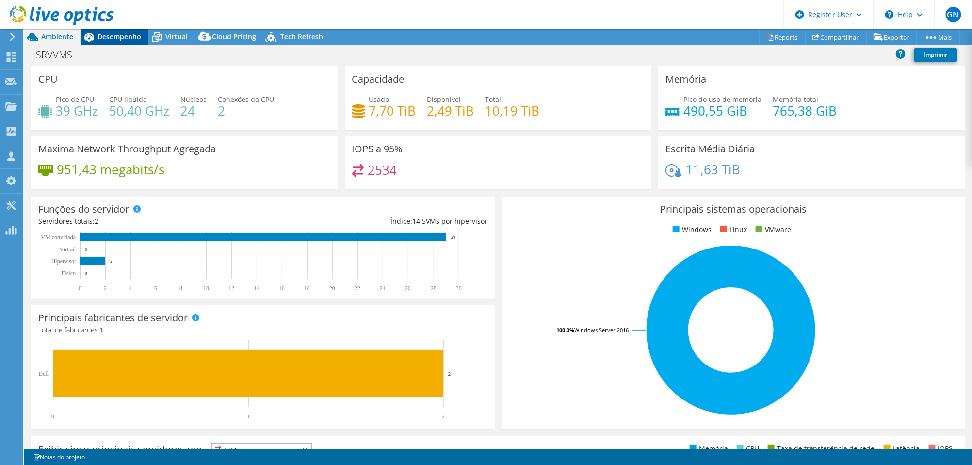
click at [119, 36] on span "Desempenho" at bounding box center [119, 36] width 44 height 9
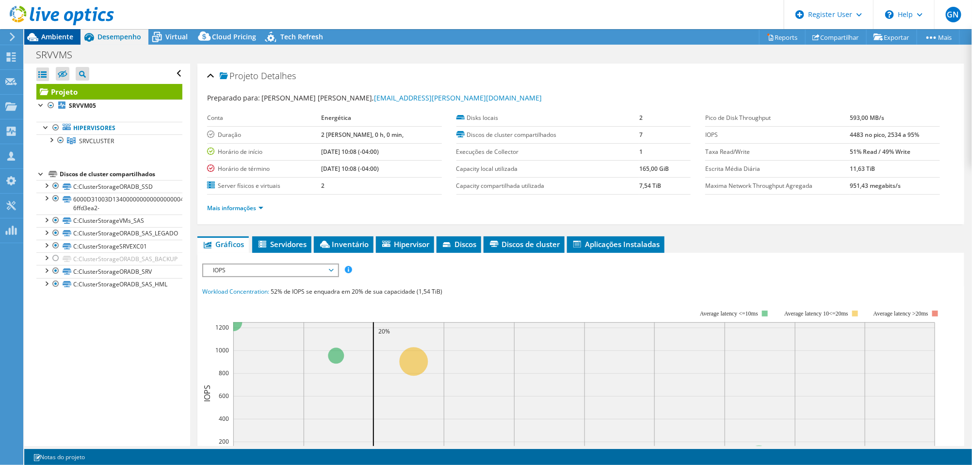
click at [67, 36] on span "Ambiente" at bounding box center [57, 36] width 32 height 9
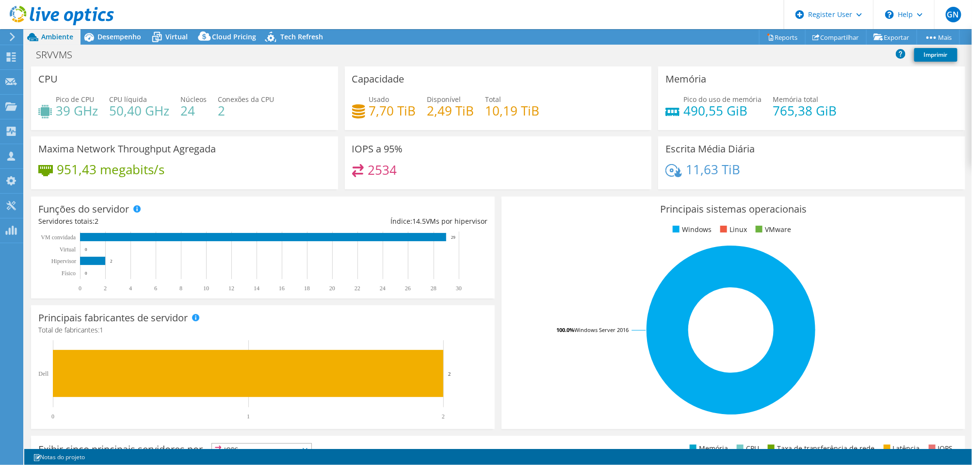
click at [129, 27] on header "GN Usuário Dell Gabriel Nunes Gabriel.P.Nunes@Dell.com Dell My Profile Log Out …" at bounding box center [486, 14] width 972 height 29
click at [127, 29] on div "Desempenho" at bounding box center [115, 37] width 68 height 16
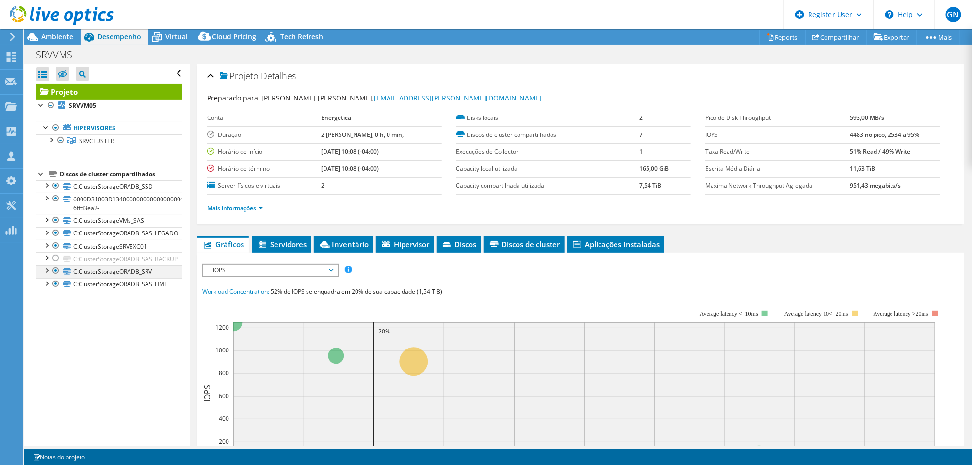
click at [58, 272] on div at bounding box center [56, 271] width 10 height 12
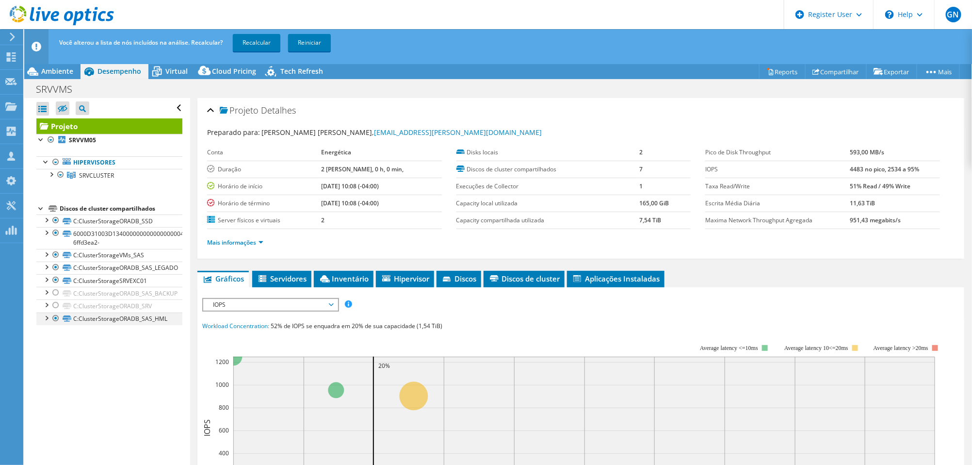
click at [58, 316] on div at bounding box center [56, 318] width 10 height 12
click at [54, 269] on div at bounding box center [56, 267] width 10 height 12
click at [56, 221] on div at bounding box center [56, 220] width 10 height 12
click at [264, 38] on link "Recalcular" at bounding box center [257, 42] width 48 height 17
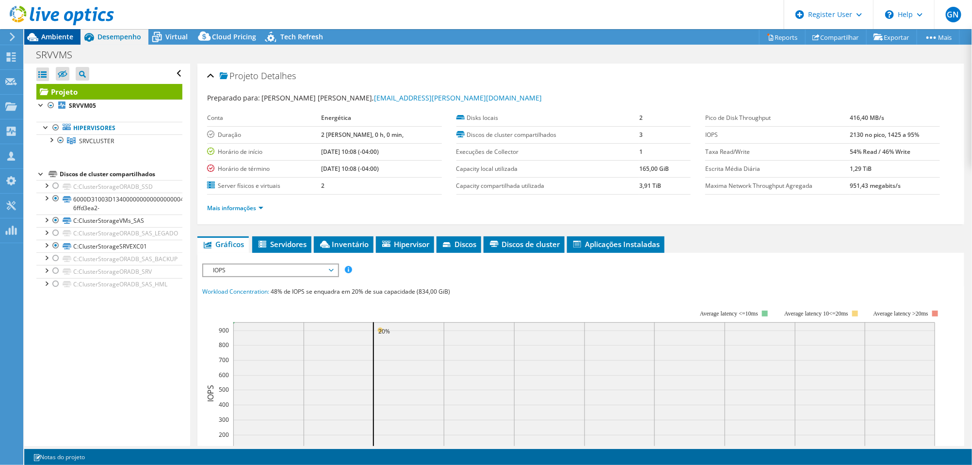
click at [57, 40] on span "Ambiente" at bounding box center [57, 36] width 32 height 9
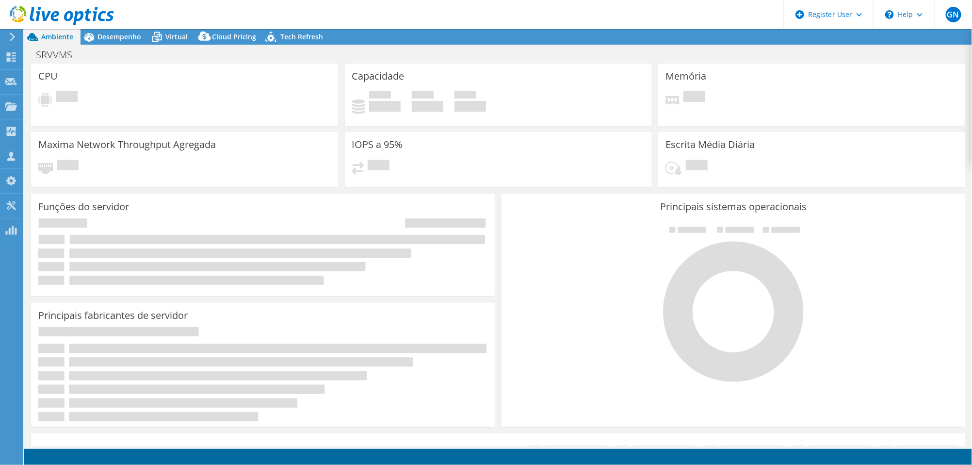
select select "SouthAmerica"
select select "USD"
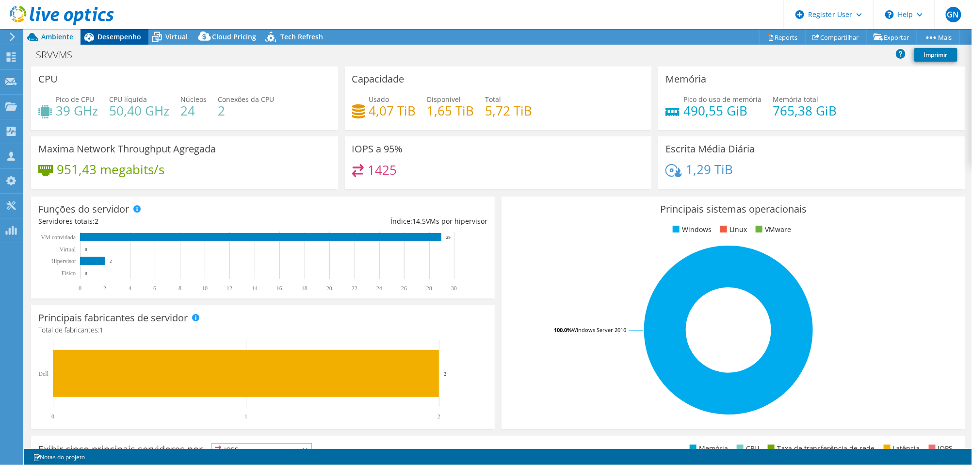
click at [117, 39] on span "Desempenho" at bounding box center [119, 36] width 44 height 9
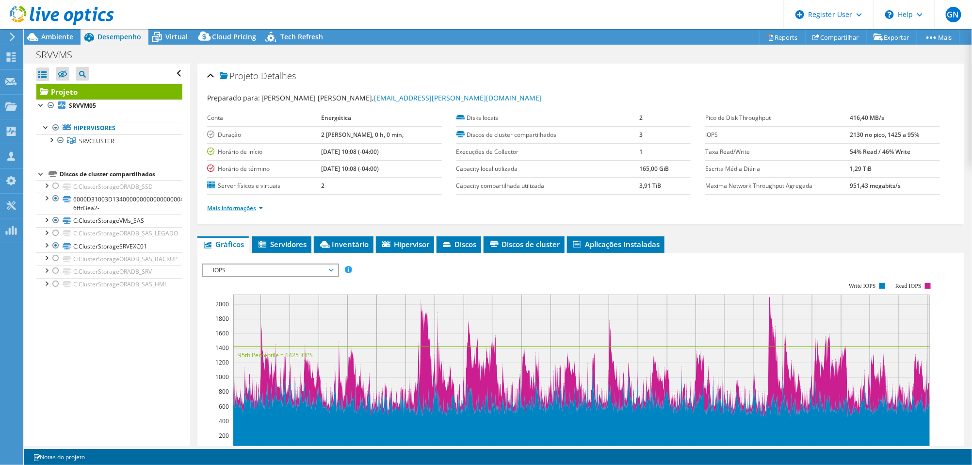
click at [255, 206] on link "Mais informações" at bounding box center [235, 208] width 56 height 8
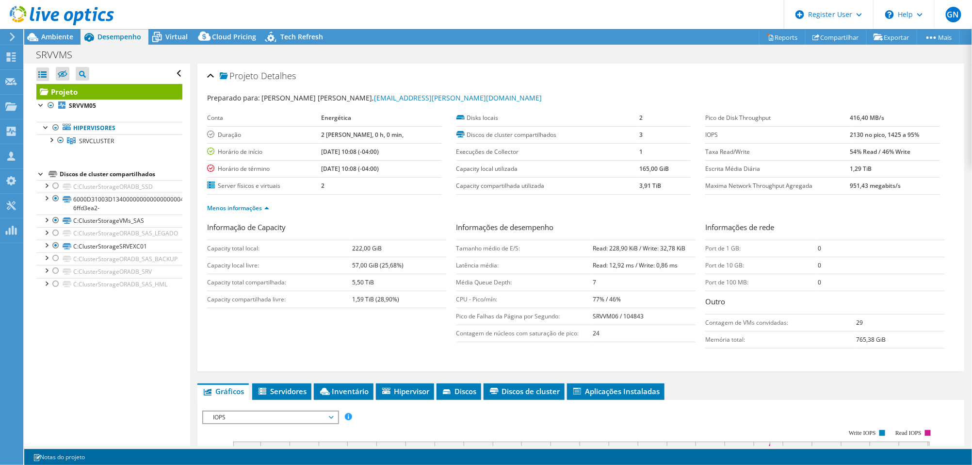
click at [68, 28] on div at bounding box center [57, 16] width 114 height 32
click at [68, 35] on span "Ambiente" at bounding box center [57, 36] width 32 height 9
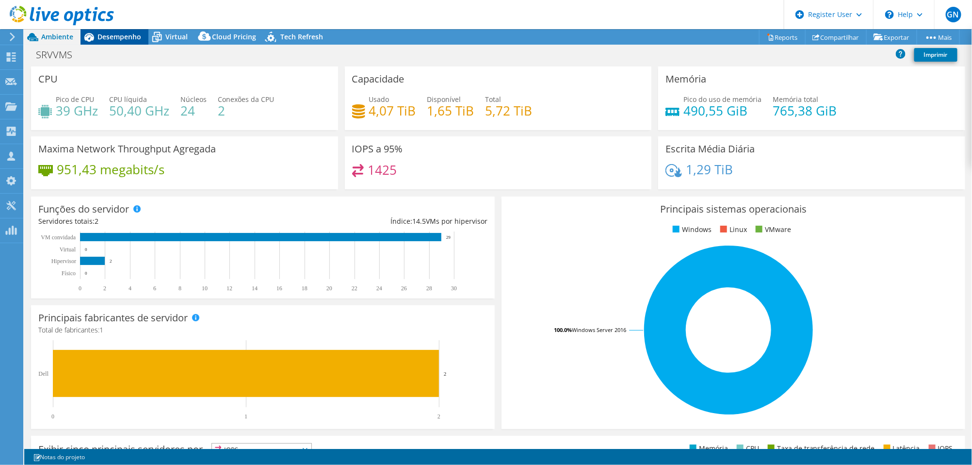
click at [118, 36] on span "Desempenho" at bounding box center [119, 36] width 44 height 9
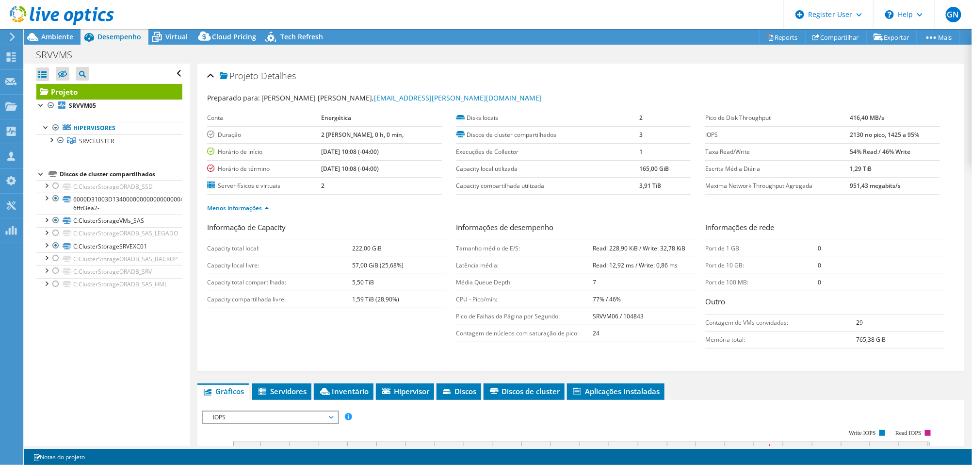
click at [61, 31] on div at bounding box center [57, 16] width 114 height 32
click at [55, 34] on span "Ambiente" at bounding box center [57, 36] width 32 height 9
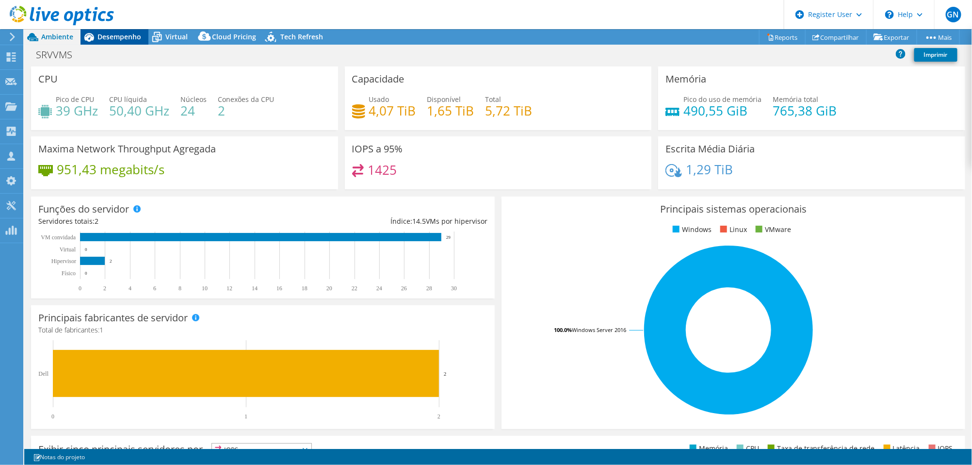
click at [119, 39] on span "Desempenho" at bounding box center [119, 36] width 44 height 9
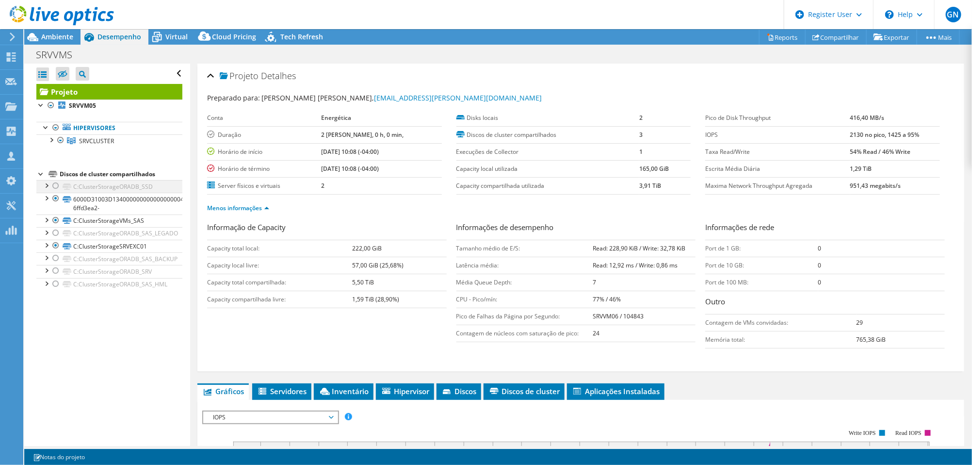
click at [56, 185] on div at bounding box center [56, 186] width 10 height 12
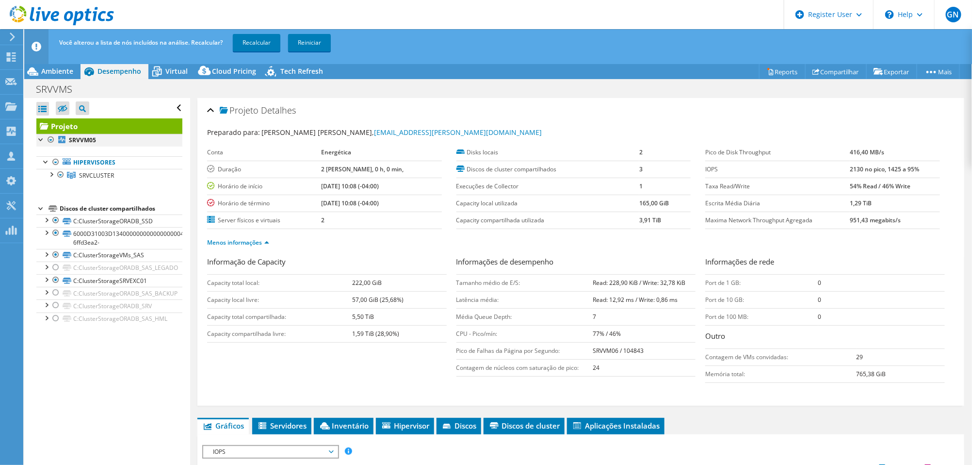
click at [51, 139] on div at bounding box center [51, 140] width 10 height 12
click at [264, 38] on link "Recalcular" at bounding box center [257, 42] width 48 height 17
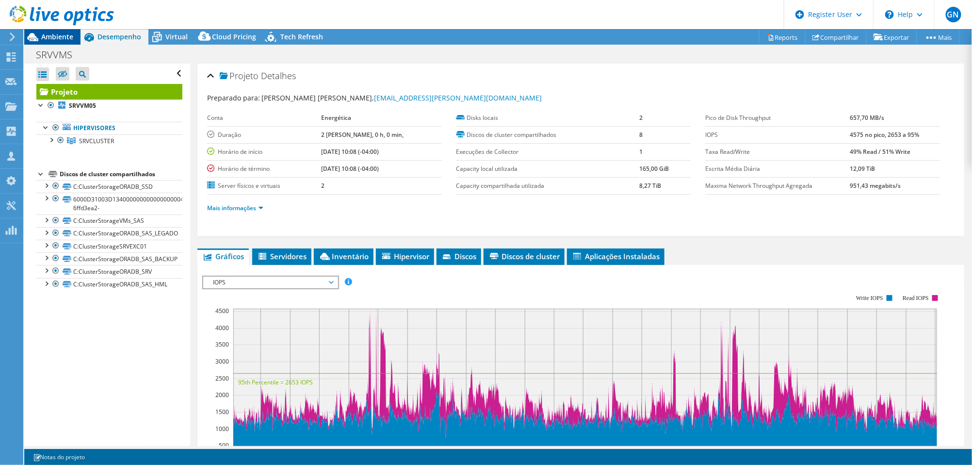
click at [67, 41] on span "Ambiente" at bounding box center [57, 36] width 32 height 9
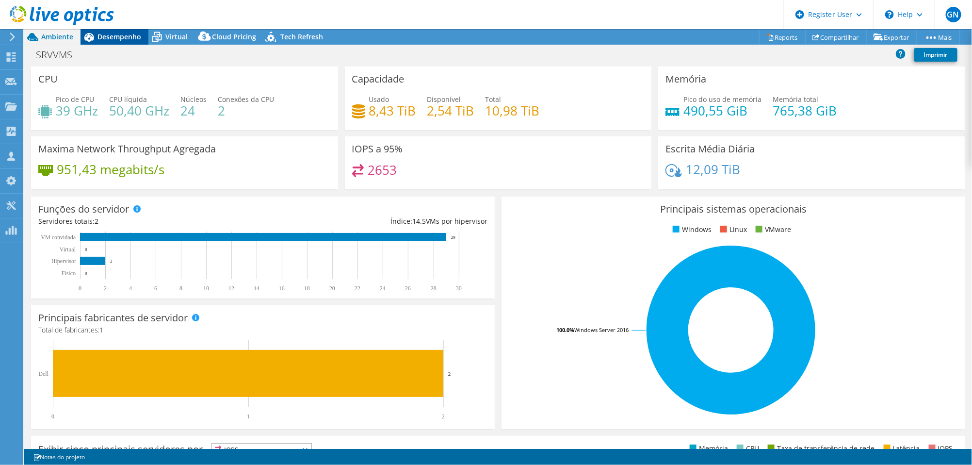
click at [132, 42] on div "Desempenho" at bounding box center [115, 37] width 68 height 16
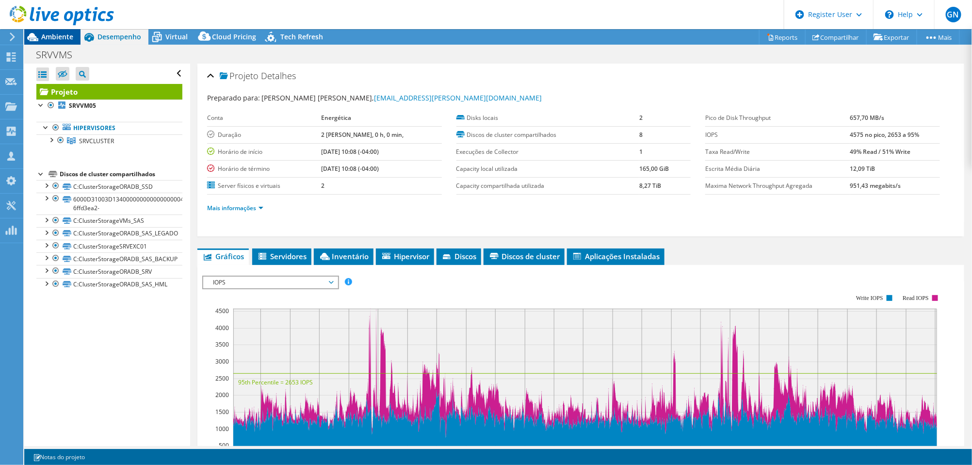
click at [71, 42] on div "Ambiente" at bounding box center [52, 37] width 56 height 16
